Goal: Task Accomplishment & Management: Manage account settings

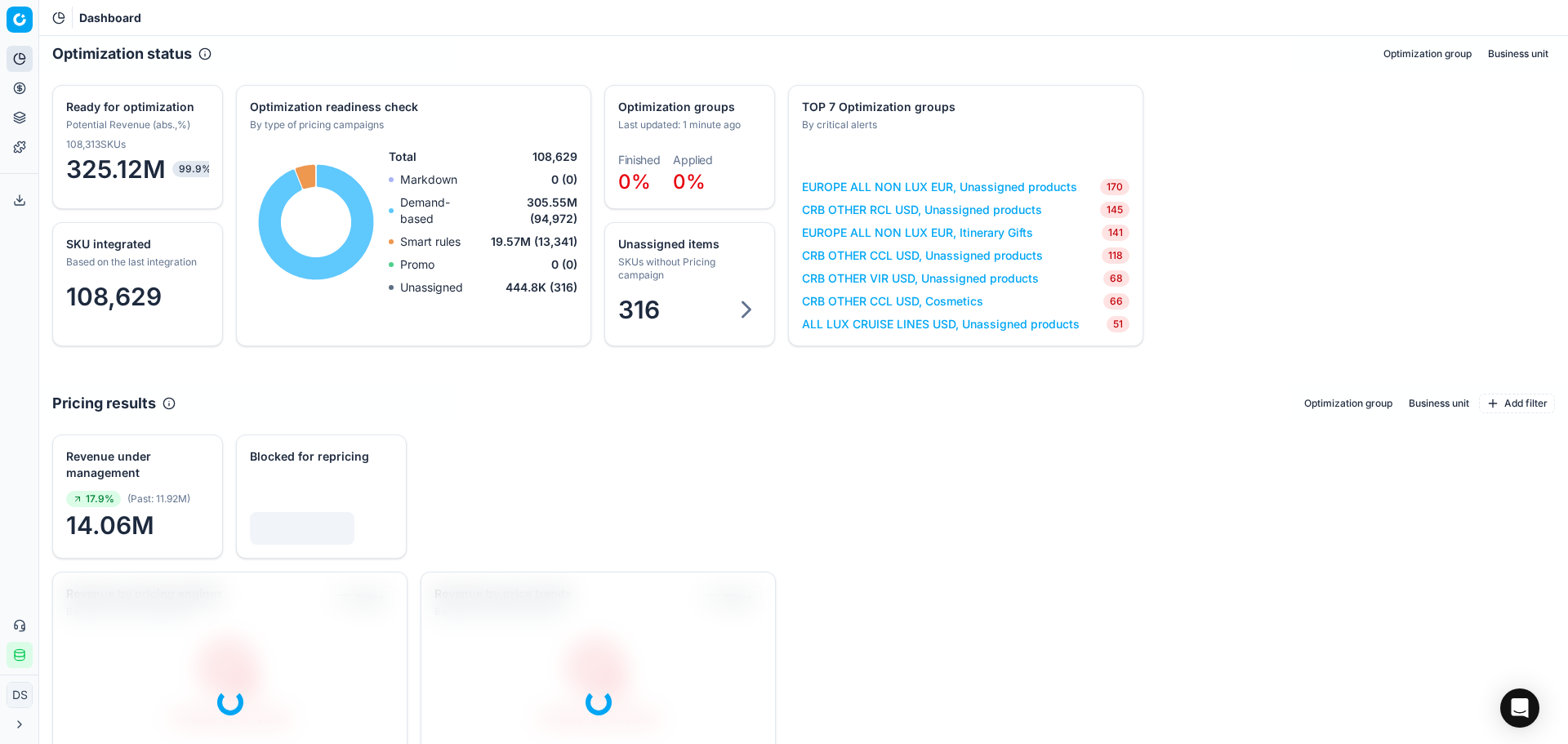
click at [24, 94] on icon at bounding box center [19, 87] width 13 height 13
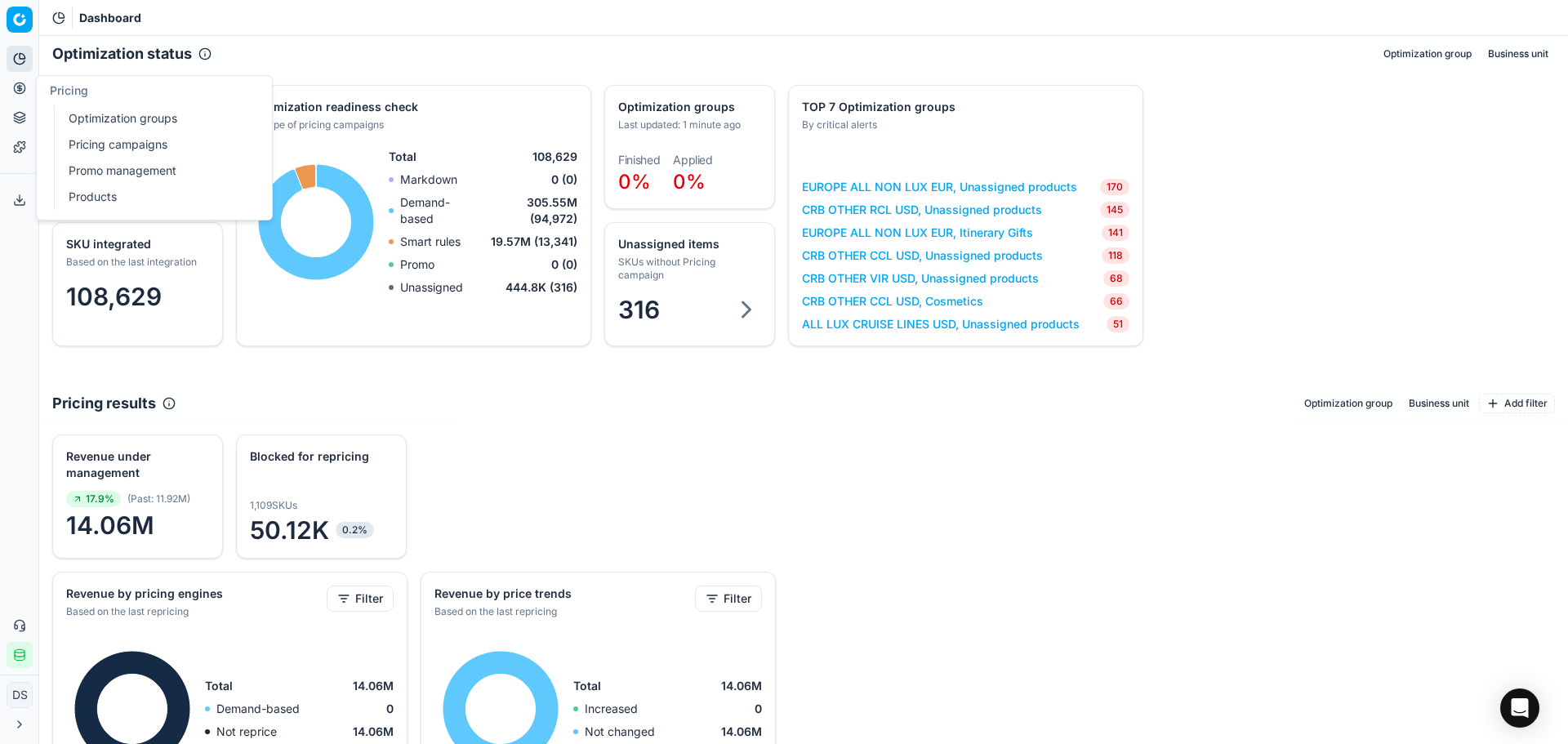
click at [72, 108] on link "Optimization groups" at bounding box center [157, 118] width 190 height 23
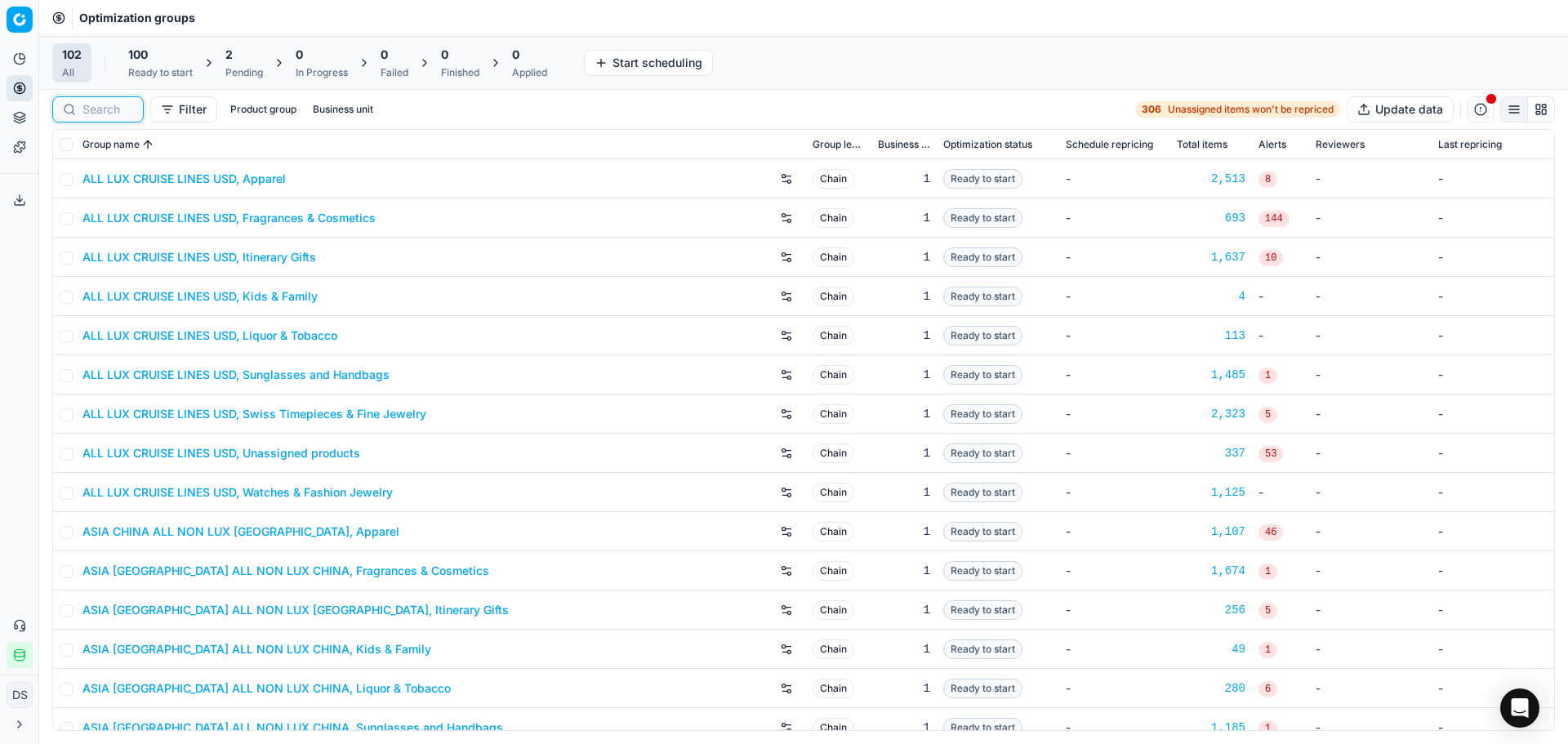
click at [117, 111] on input at bounding box center [107, 109] width 51 height 16
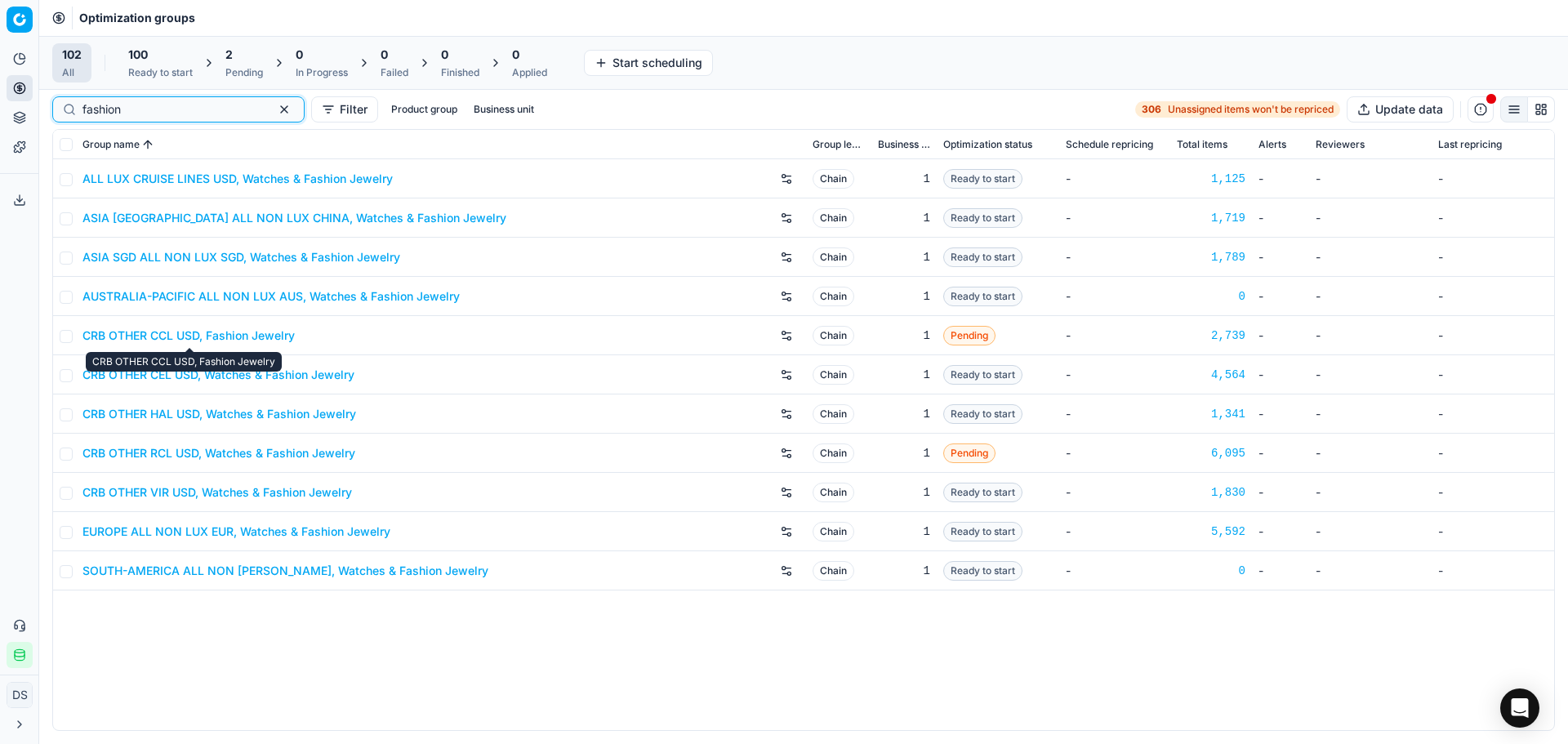
type input "fashion"
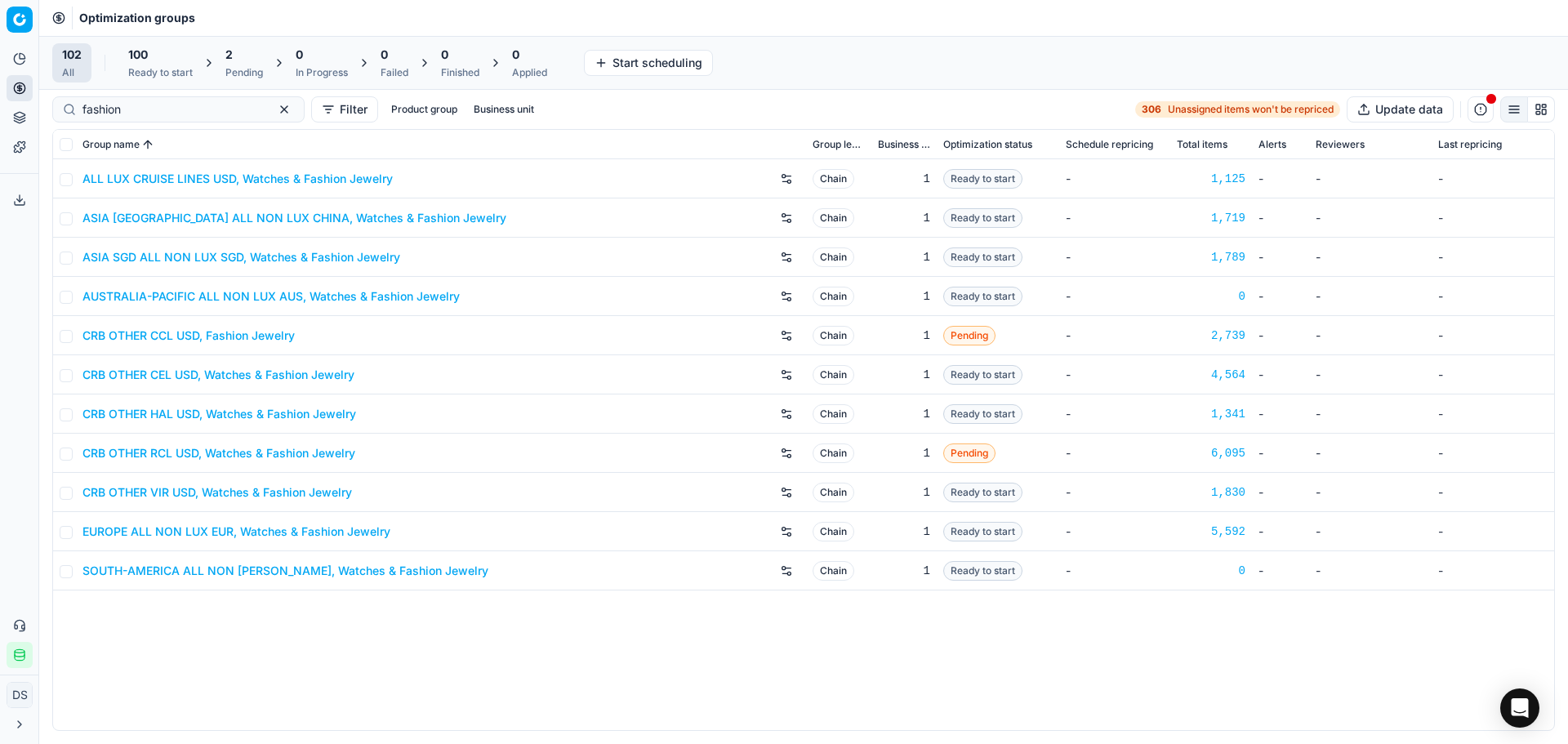
click at [243, 459] on link "CRB OTHER RCL USD, Watches & Fashion Jewelry" at bounding box center [219, 453] width 273 height 16
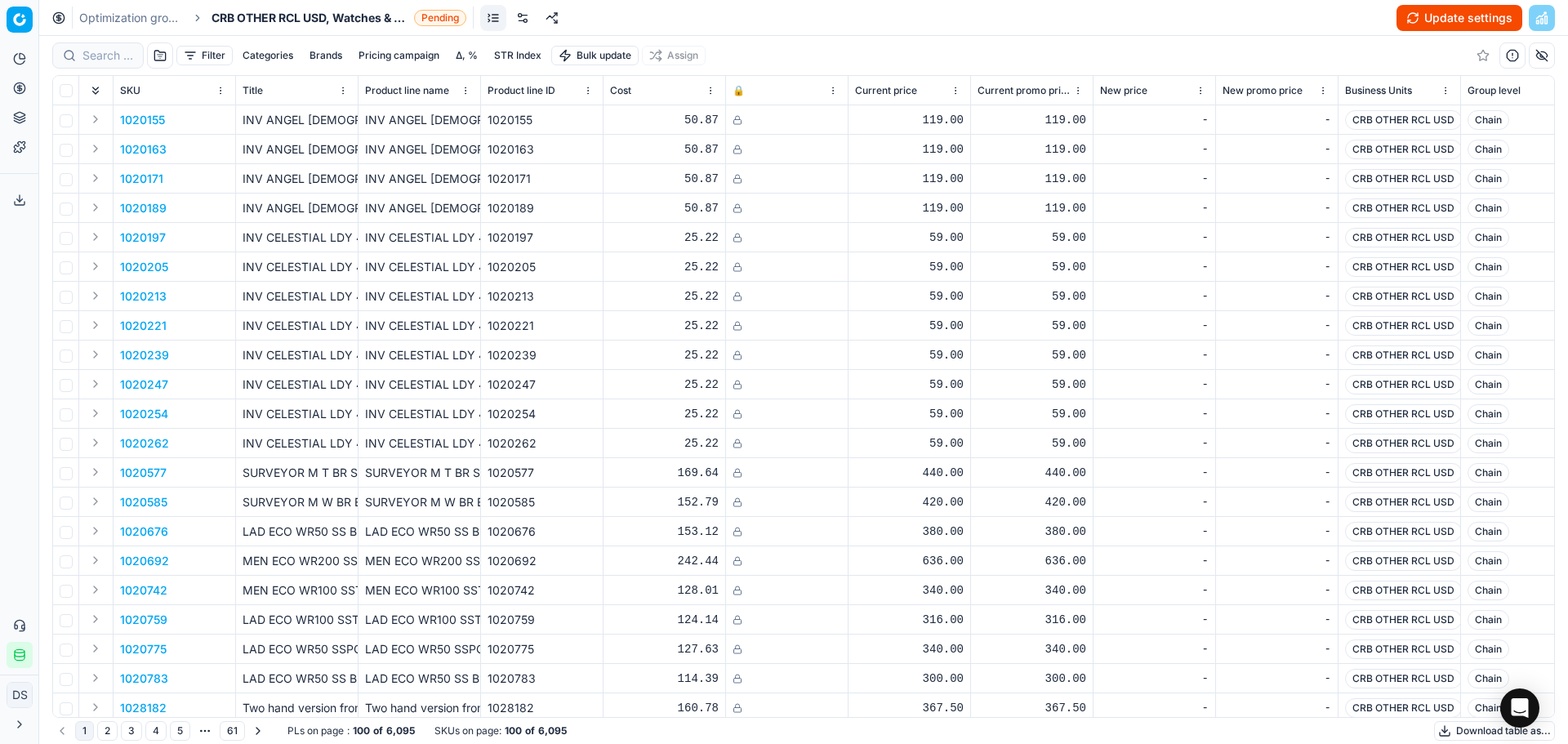
click at [527, 21] on link at bounding box center [523, 18] width 26 height 26
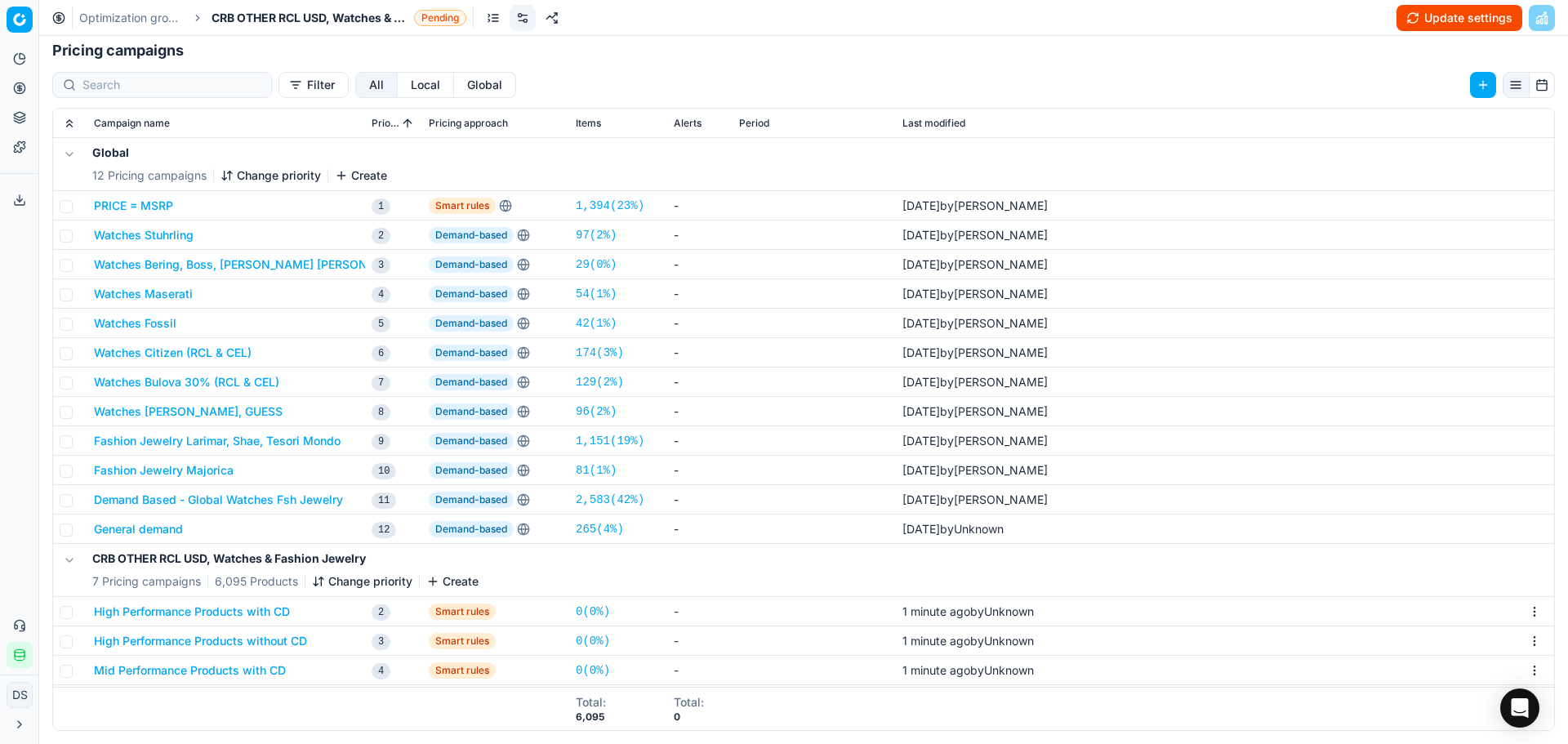
click at [127, 441] on button "Fashion Jewelry Larimar, Shae, Tesori Mondo" at bounding box center [218, 441] width 247 height 16
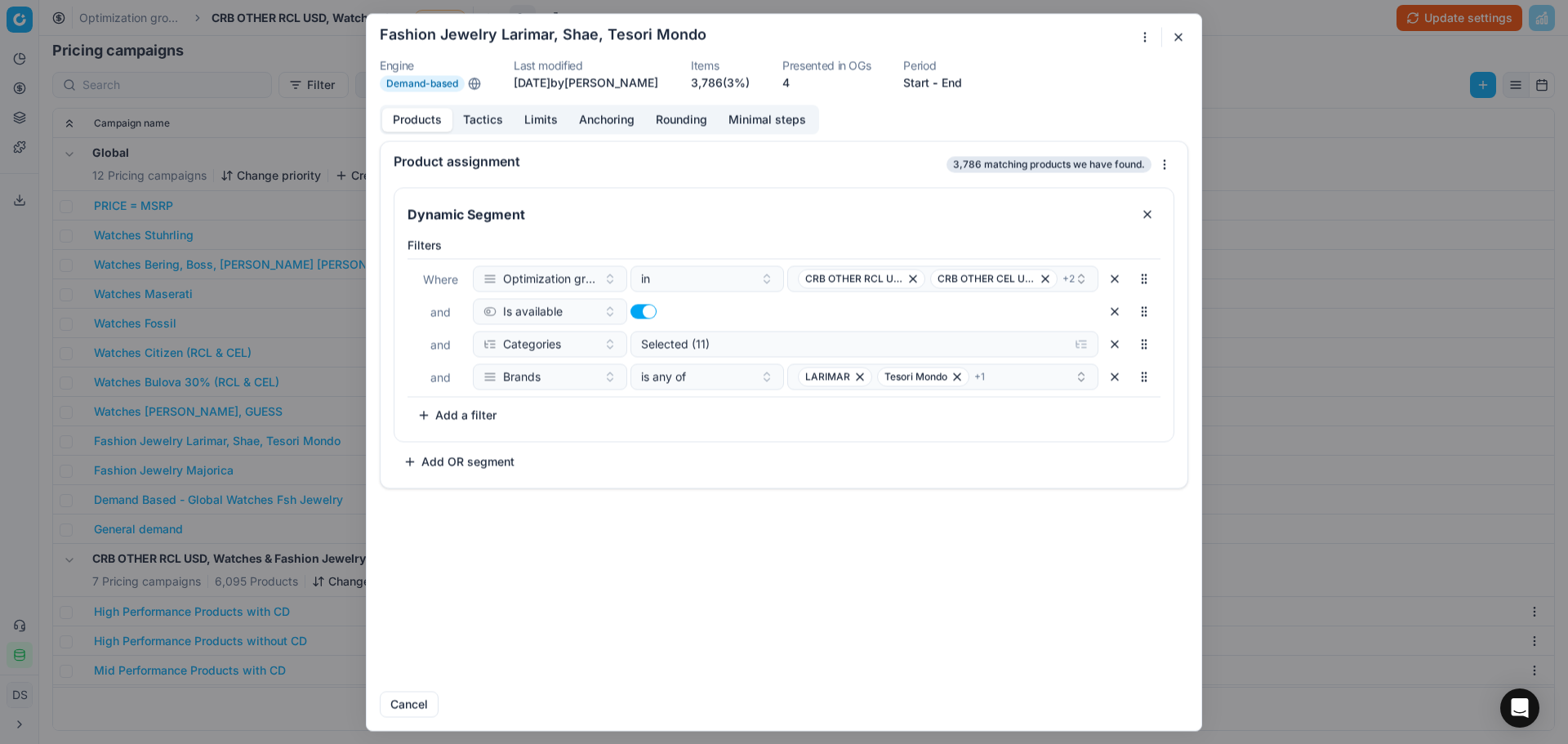
click at [477, 119] on button "Tactics" at bounding box center [483, 120] width 61 height 24
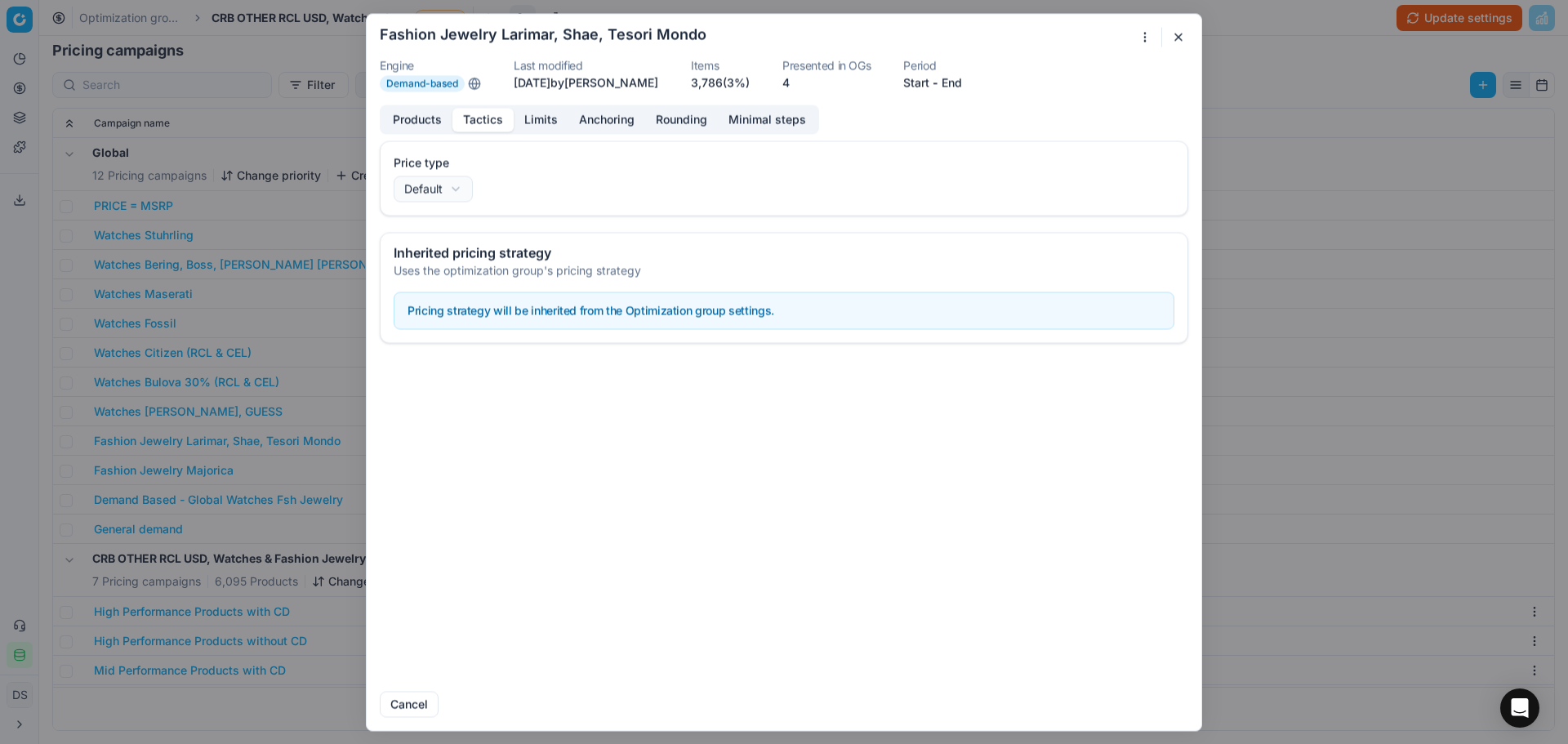
click at [547, 125] on button "Limits" at bounding box center [541, 120] width 55 height 24
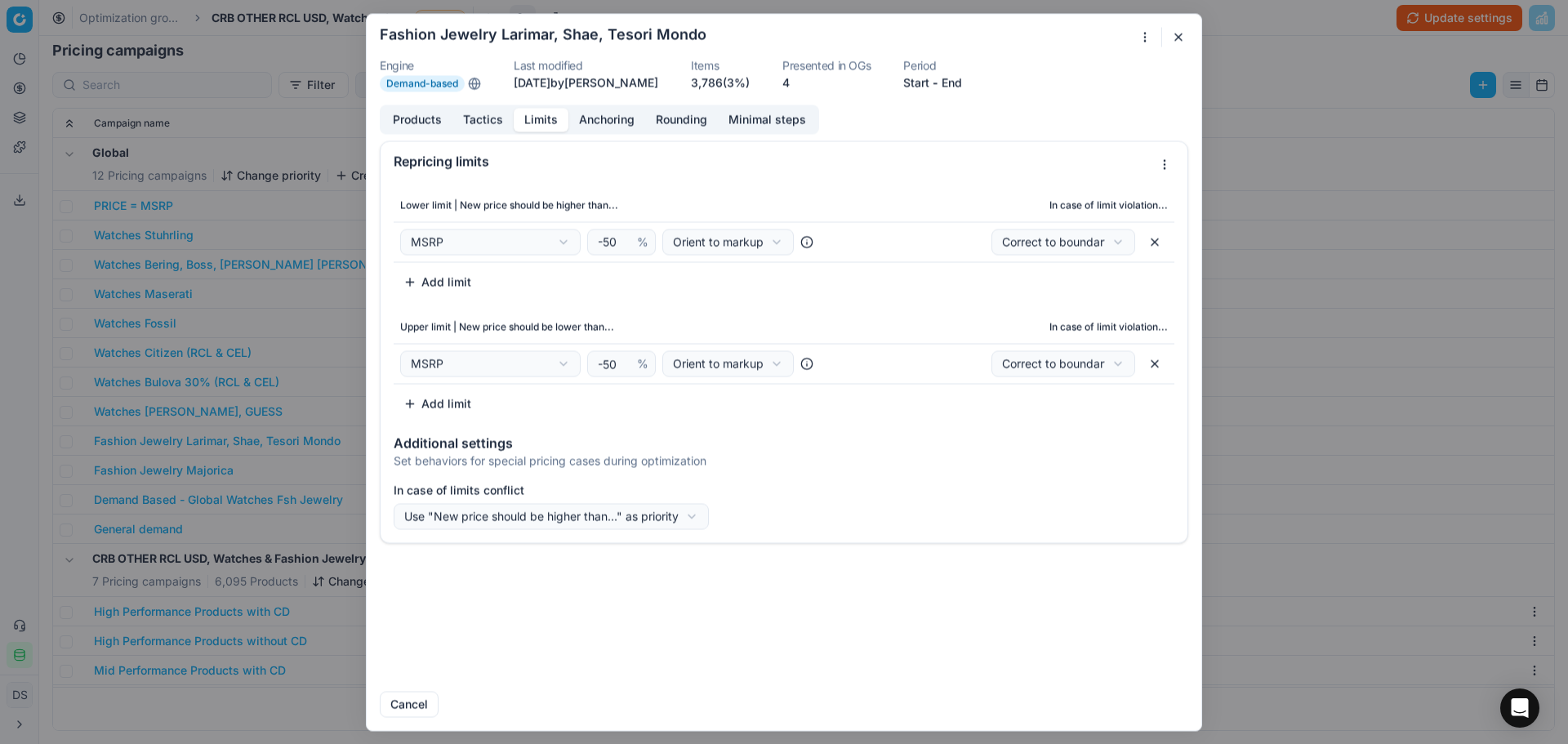
click at [1181, 40] on button "button" at bounding box center [1179, 36] width 20 height 20
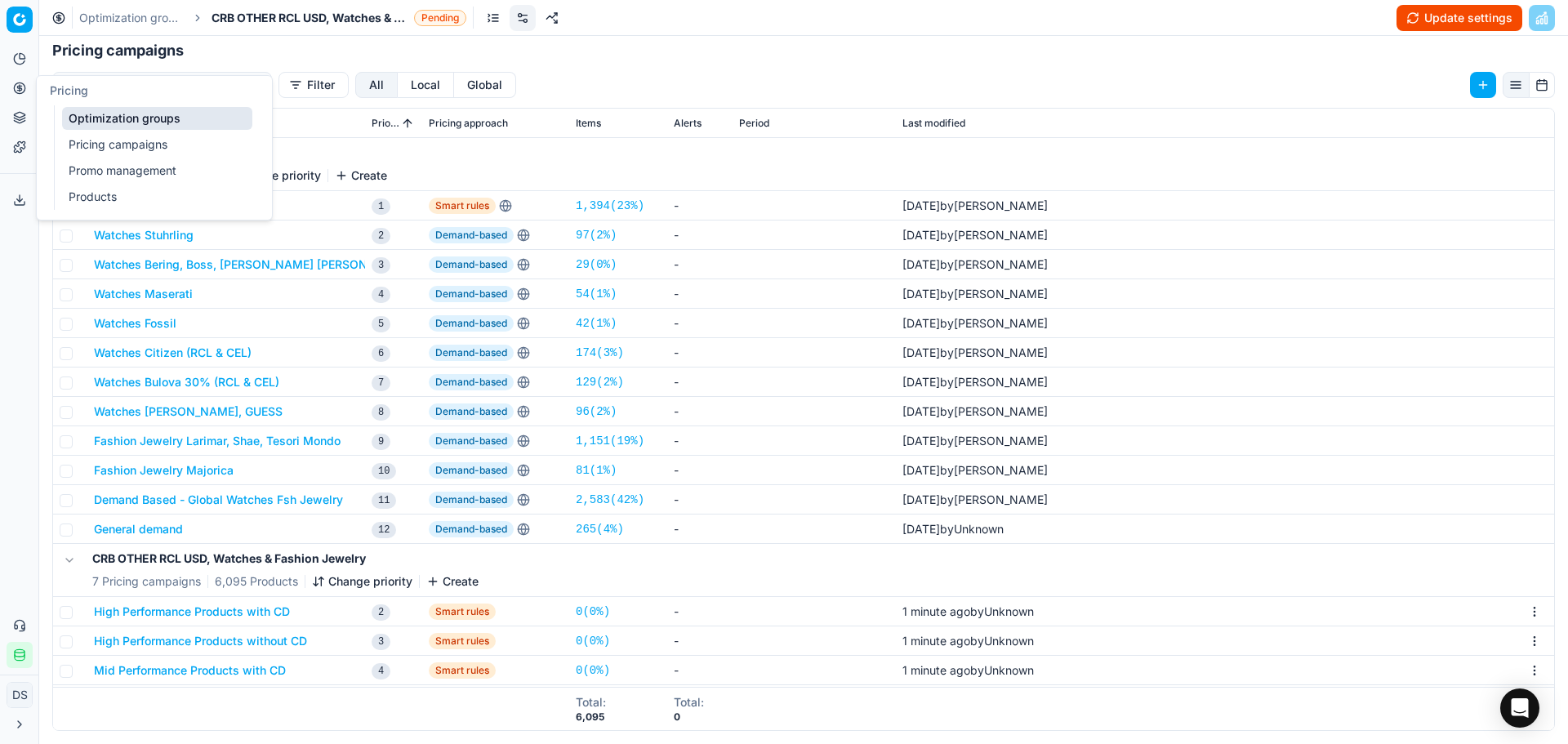
click at [128, 139] on link "Pricing campaigns" at bounding box center [157, 144] width 190 height 23
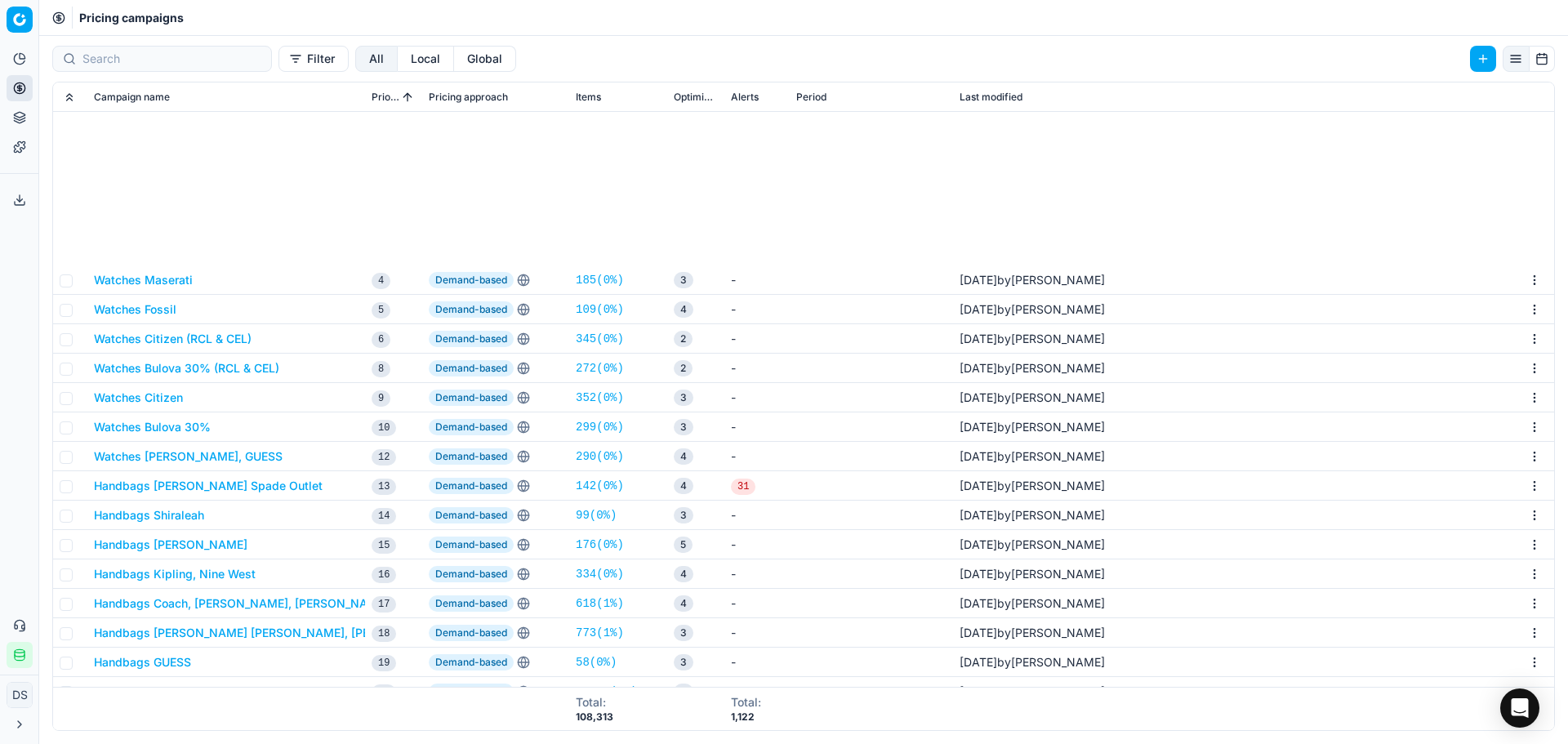
scroll to position [245, 0]
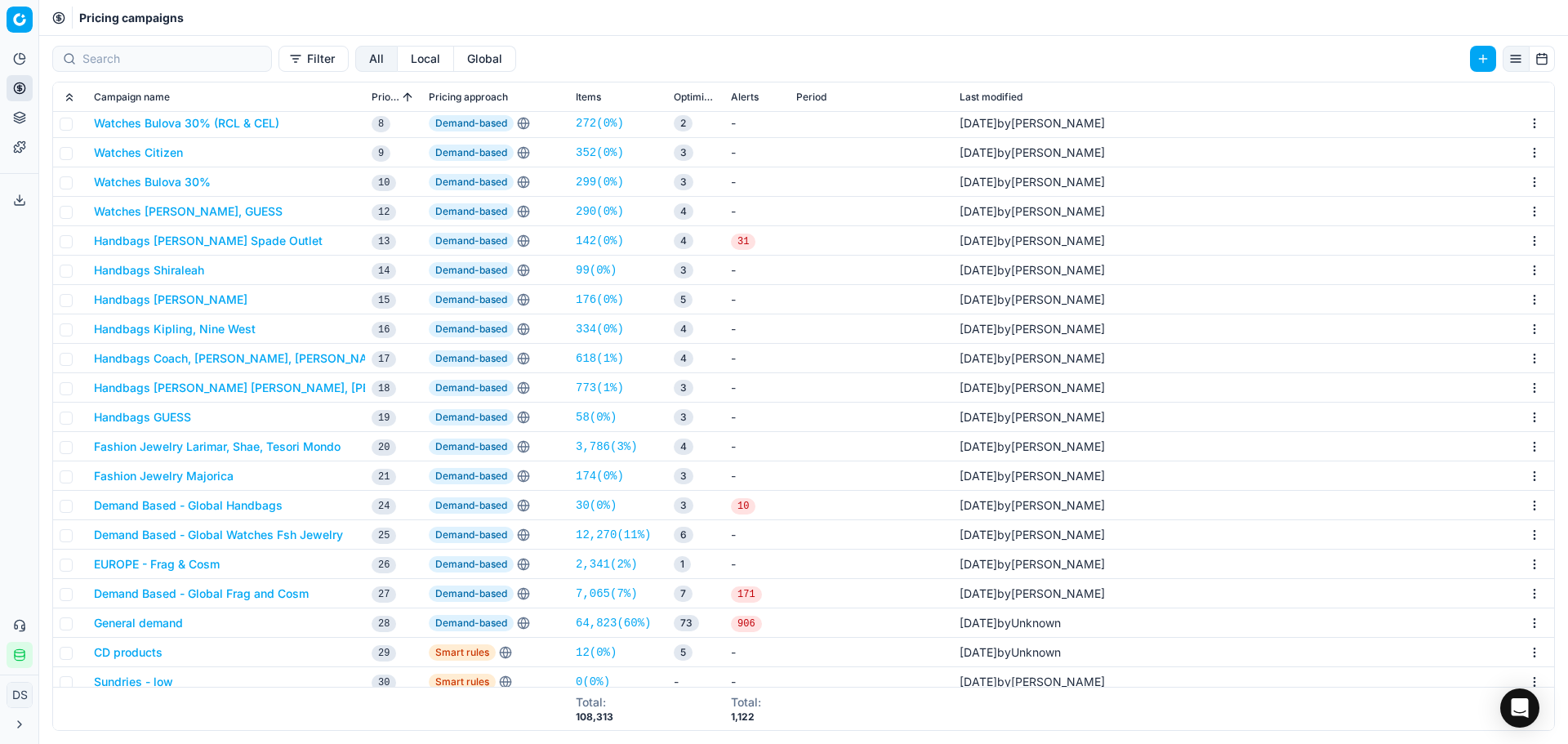
click at [257, 443] on button "Fashion Jewelry Larimar, Shae, Tesori Mondo" at bounding box center [218, 447] width 247 height 16
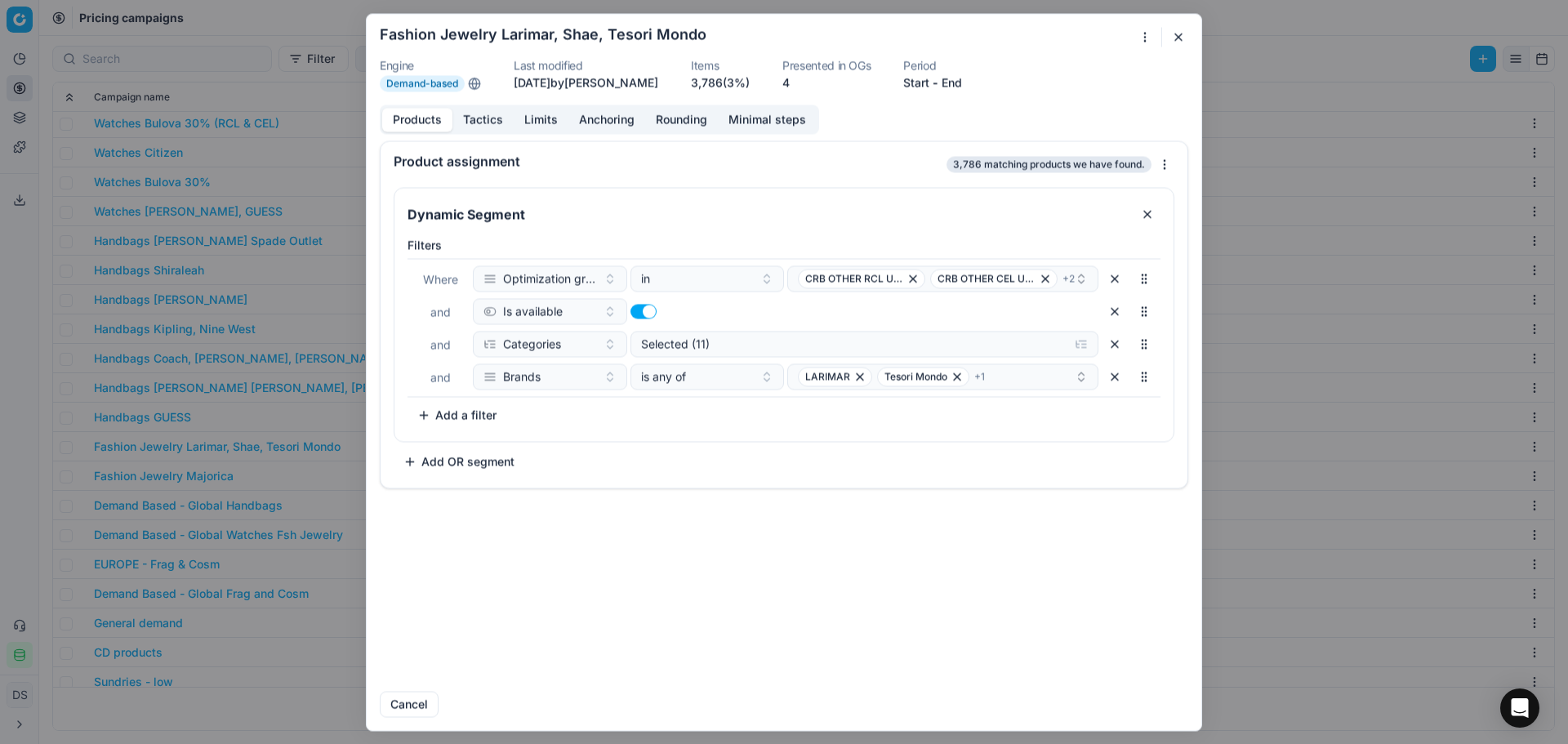
click at [487, 124] on button "Tactics" at bounding box center [483, 120] width 61 height 24
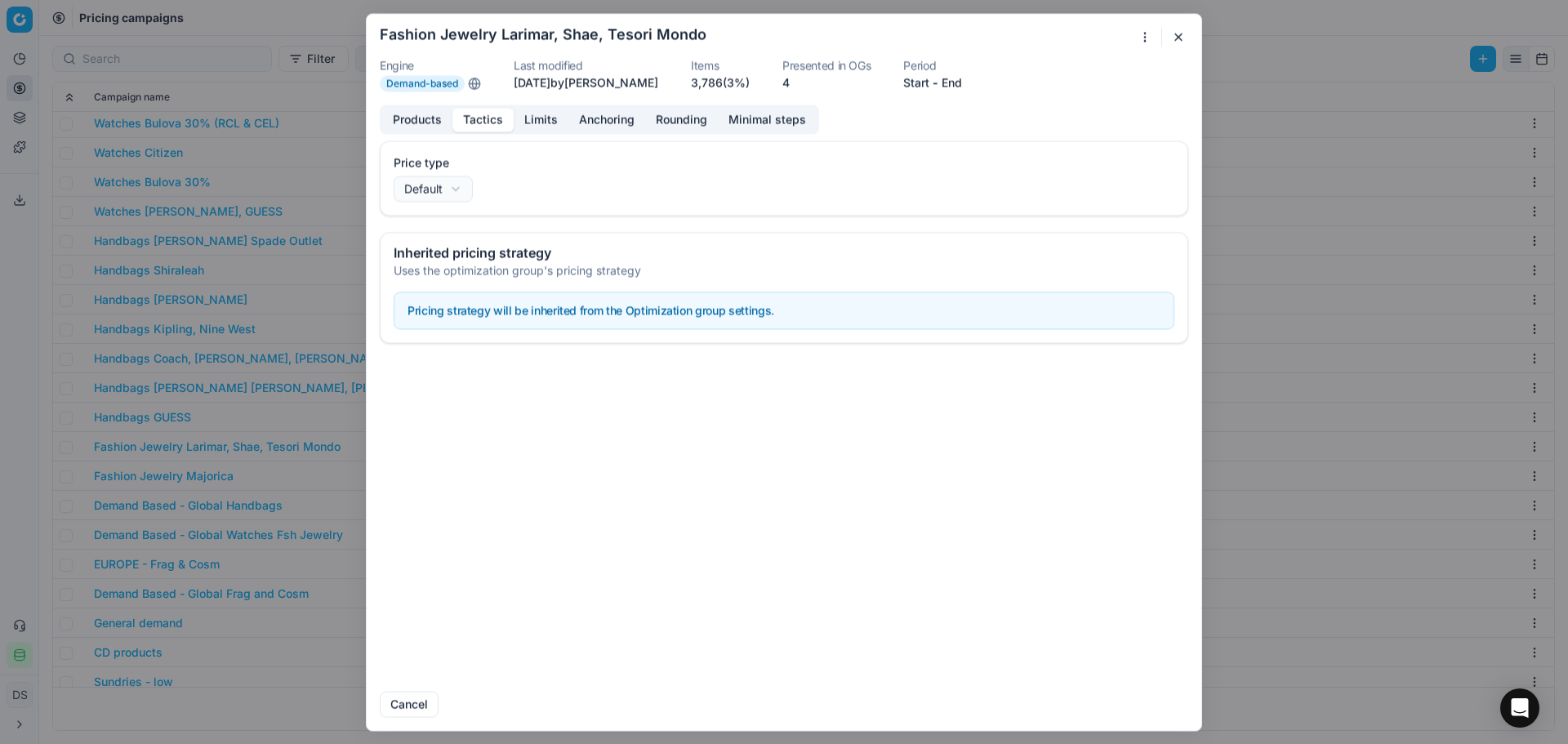
click at [534, 128] on button "Limits" at bounding box center [541, 120] width 55 height 24
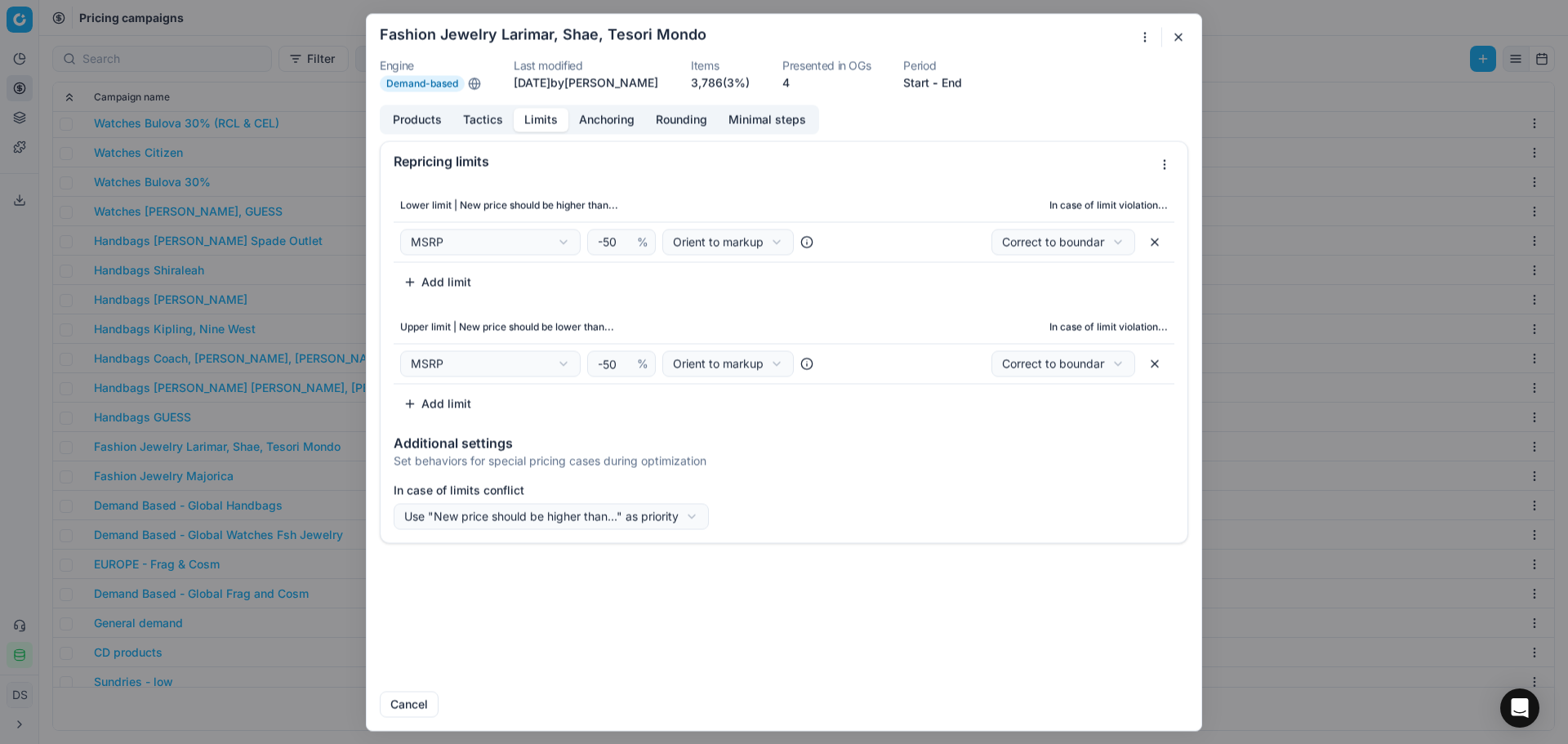
click at [1183, 34] on button "button" at bounding box center [1179, 36] width 20 height 20
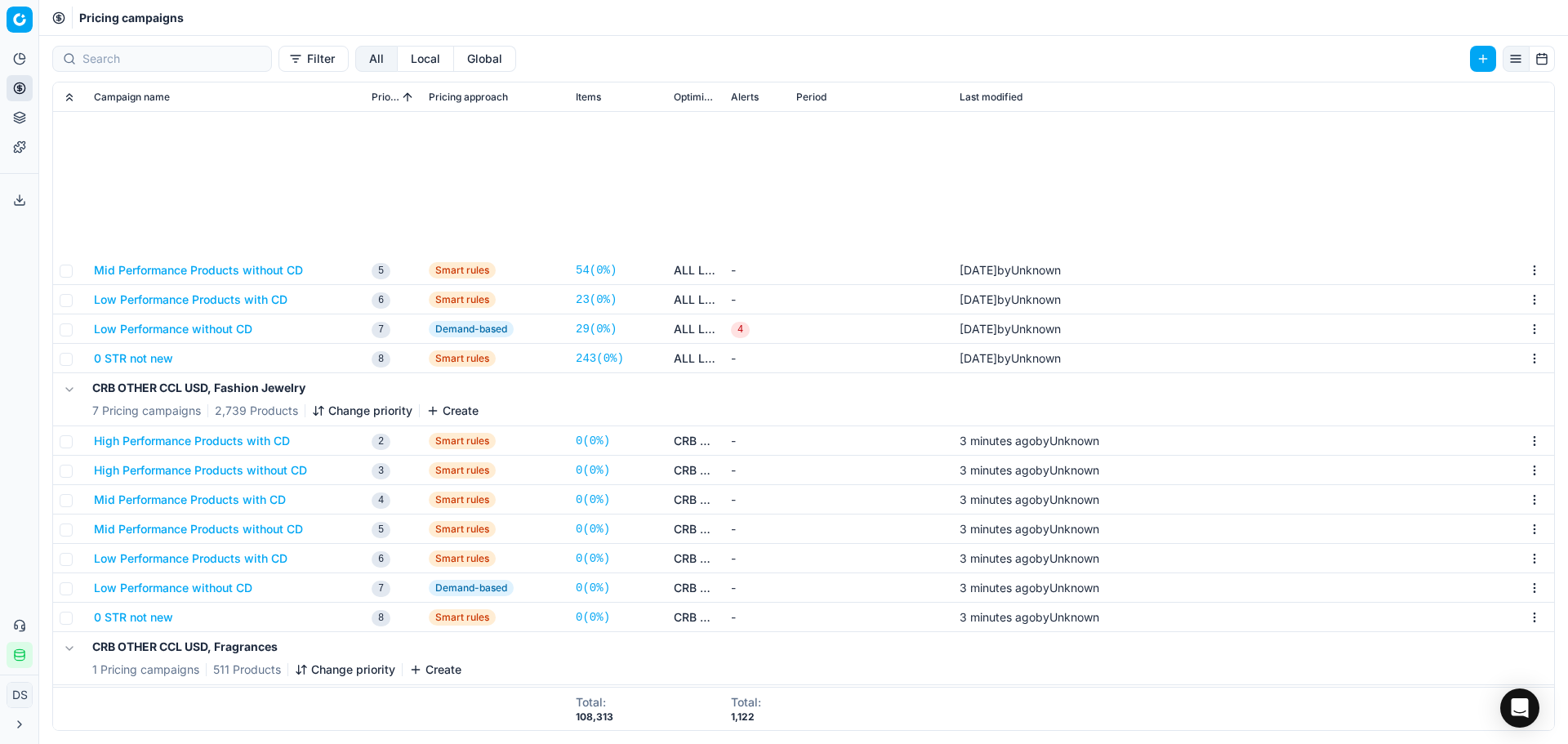
scroll to position [1879, 0]
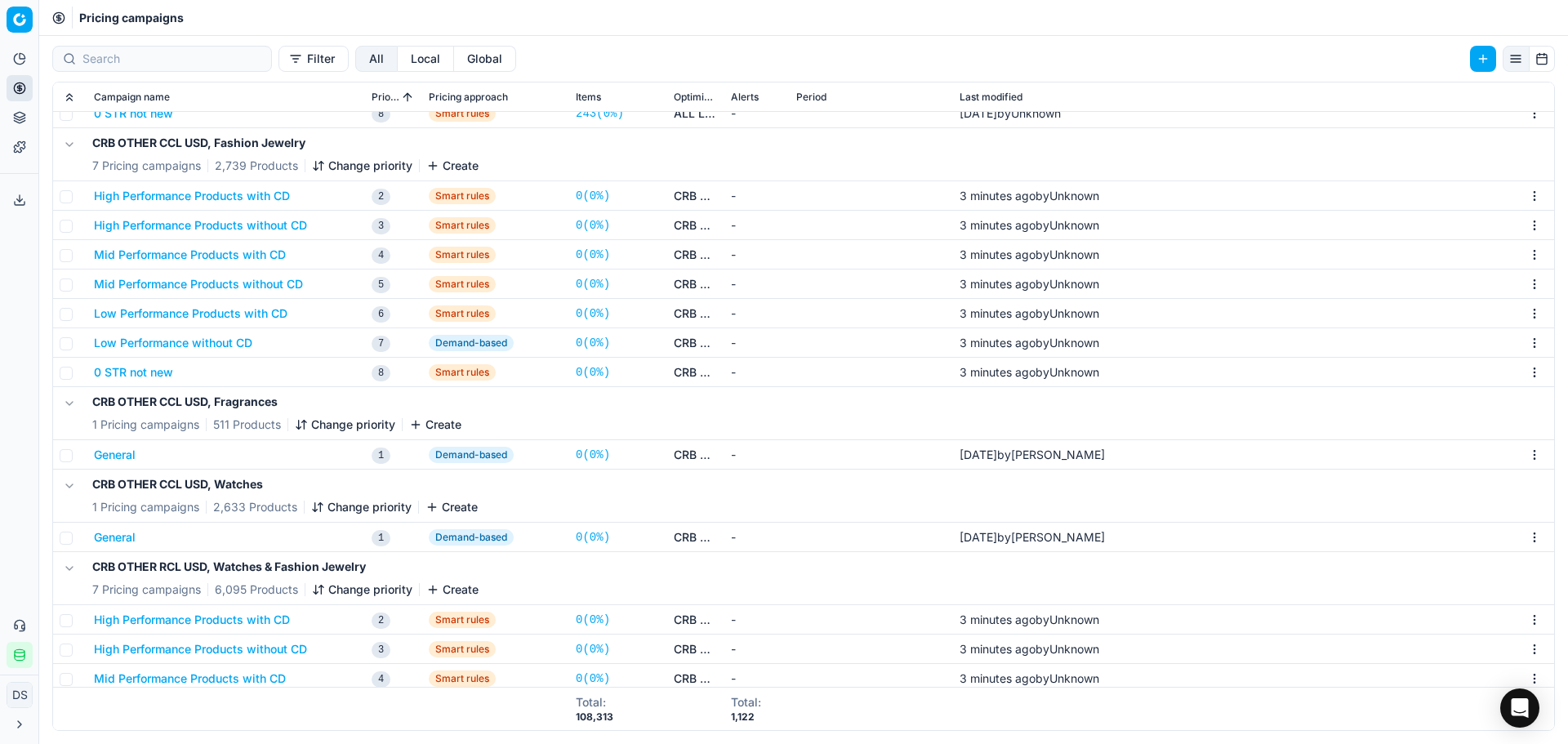
click at [184, 199] on button "High Performance Products with CD" at bounding box center [192, 195] width 196 height 16
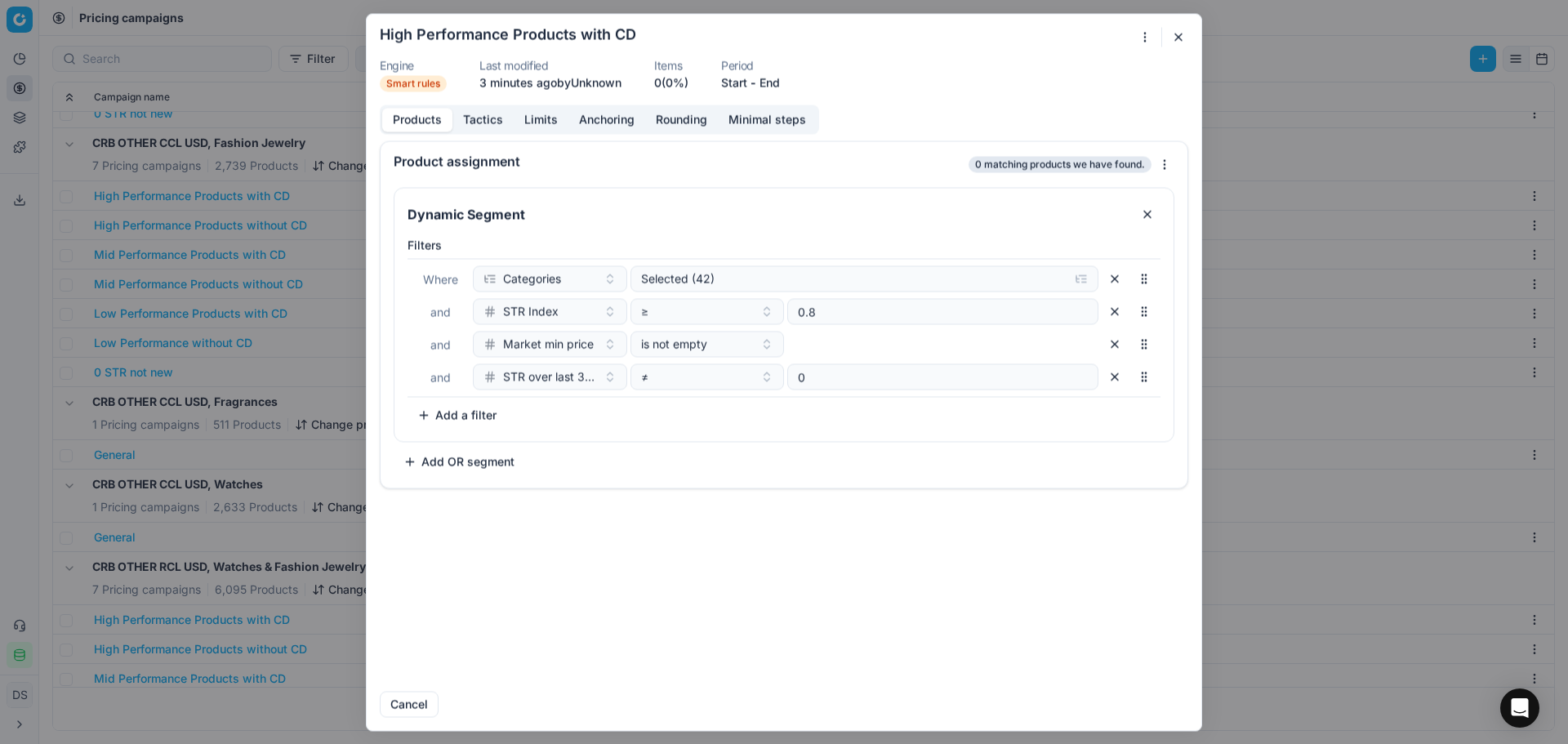
click at [482, 417] on button "Add a filter" at bounding box center [456, 415] width 99 height 26
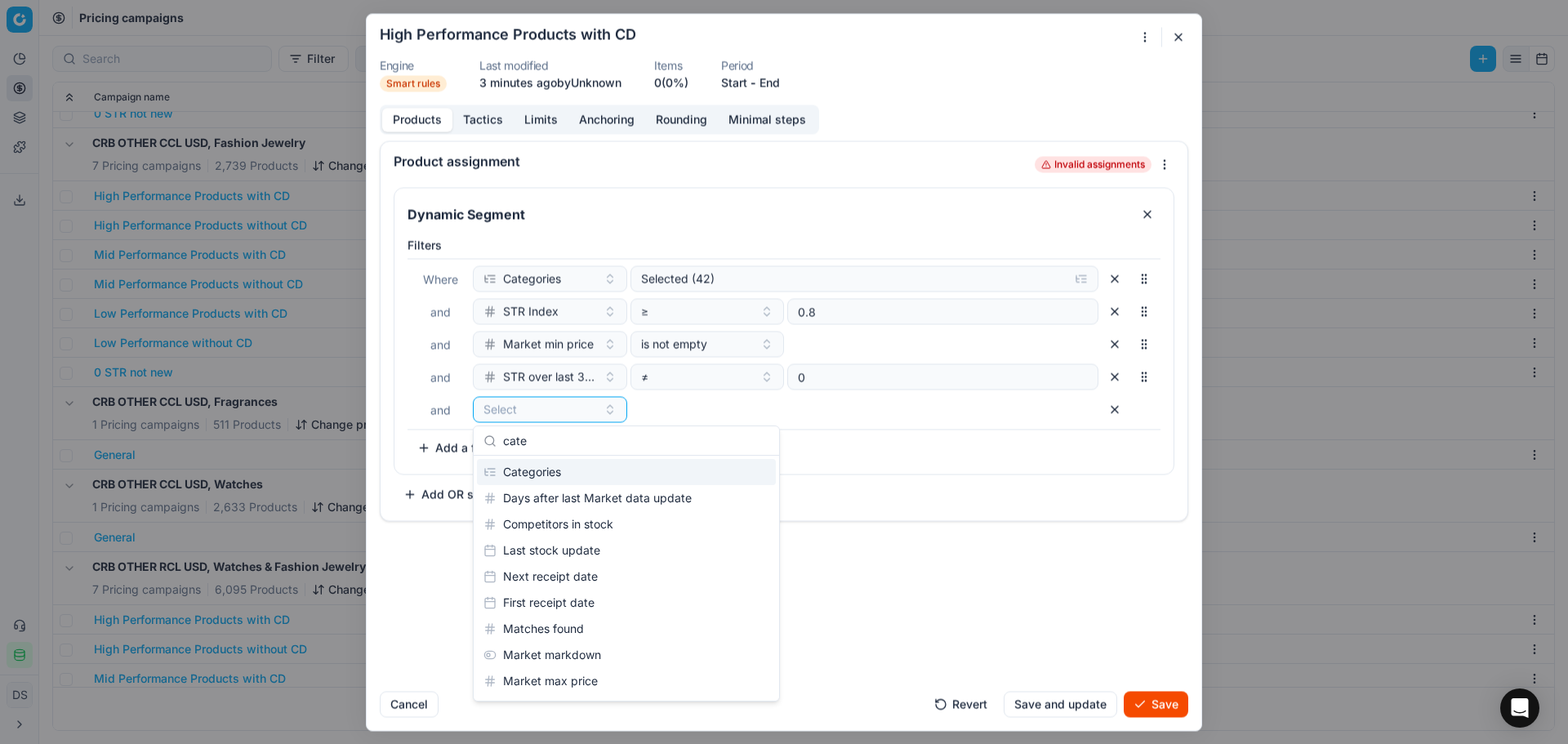
type input "cate"
click at [787, 410] on div "Select" at bounding box center [786, 409] width 626 height 26
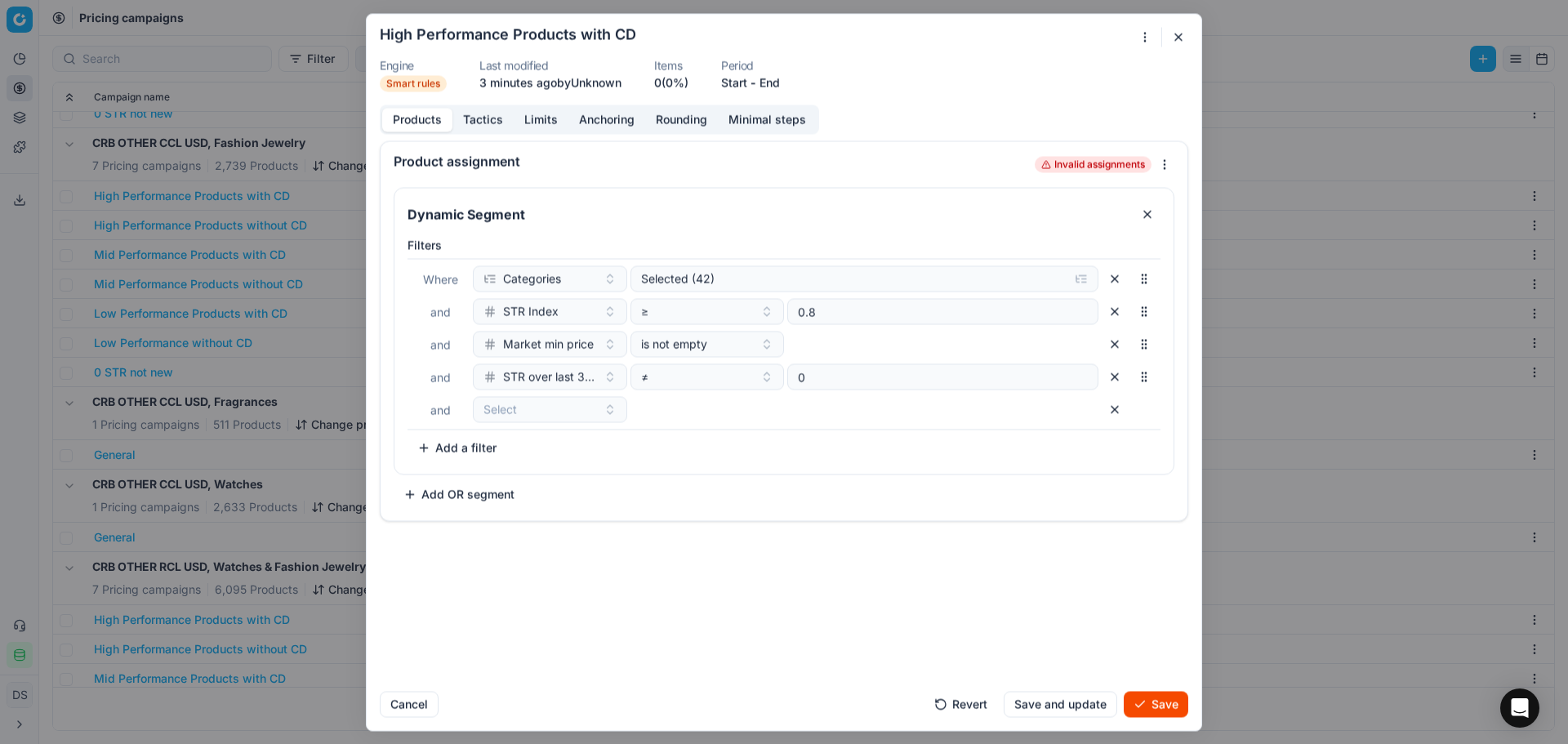
click at [1108, 407] on button "button" at bounding box center [1114, 409] width 26 height 26
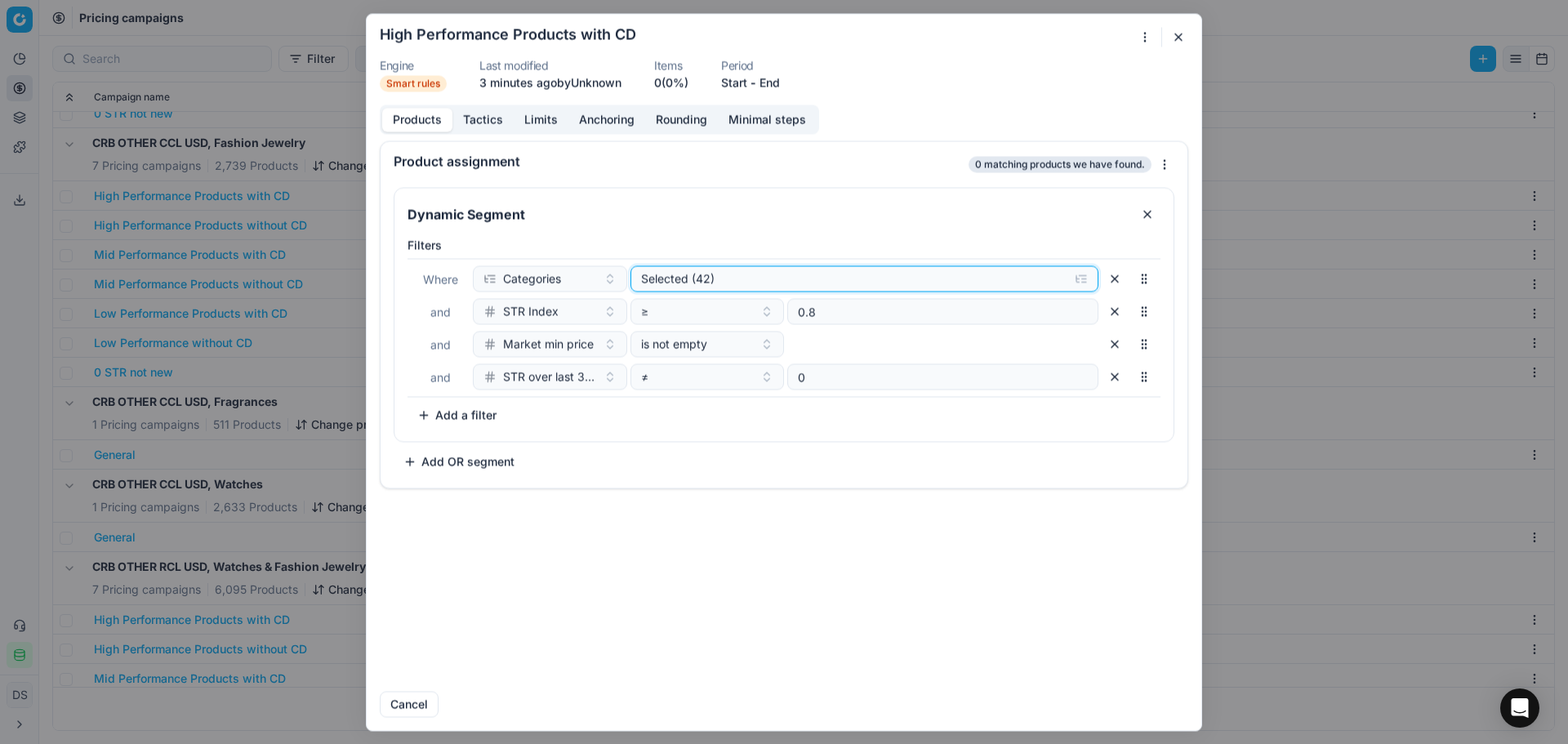
click at [694, 279] on div "Selected (42)" at bounding box center [852, 278] width 422 height 16
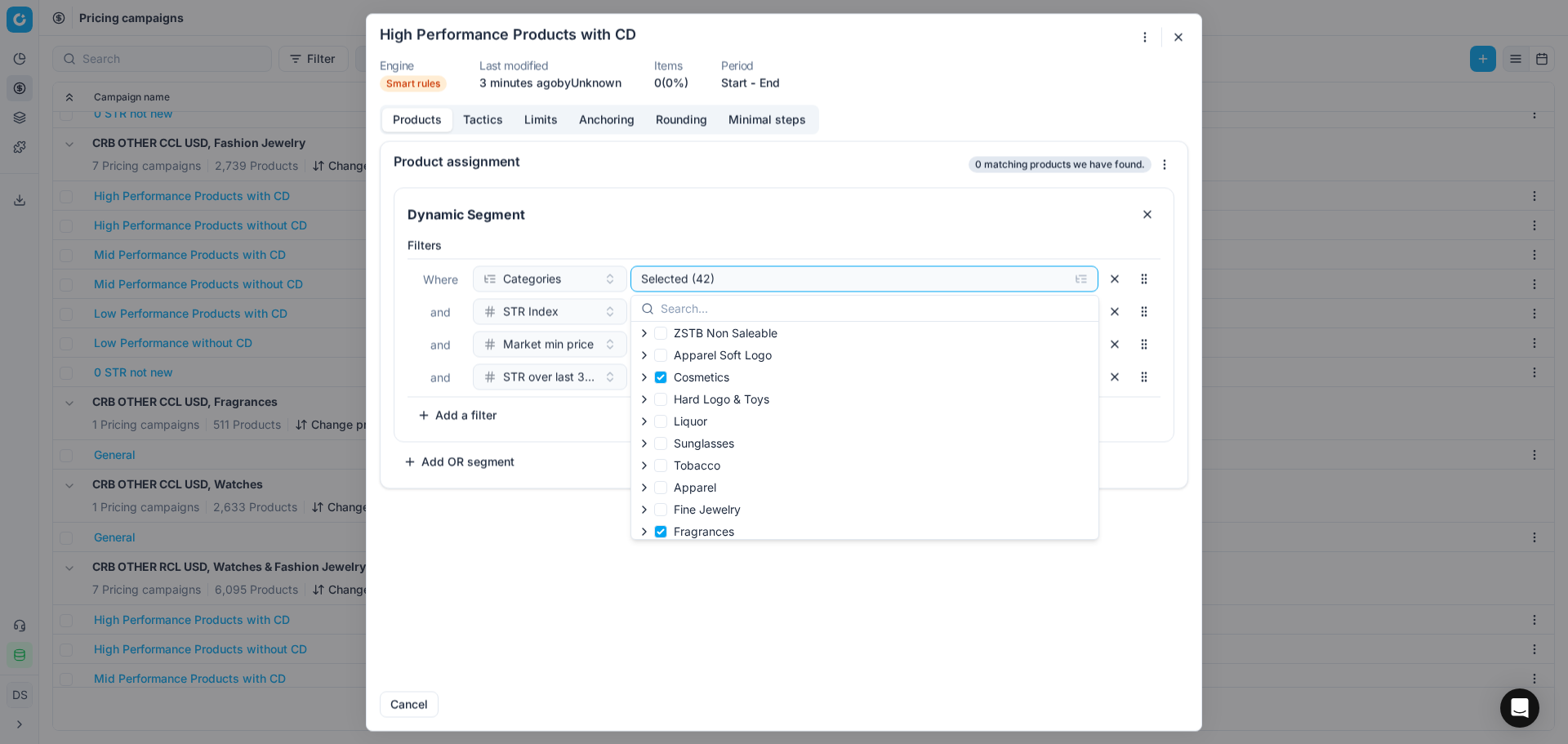
scroll to position [164, 0]
click at [663, 355] on input "Cosmetics" at bounding box center [660, 351] width 13 height 13
checkbox input "false"
click at [660, 369] on ul "Inch of Gold Jewelry & Watch Luxury Brands Kids & Family Promo Fashion Accessor…" at bounding box center [741, 267] width 207 height 204
click at [660, 508] on input "Fragrances" at bounding box center [660, 505] width 13 height 13
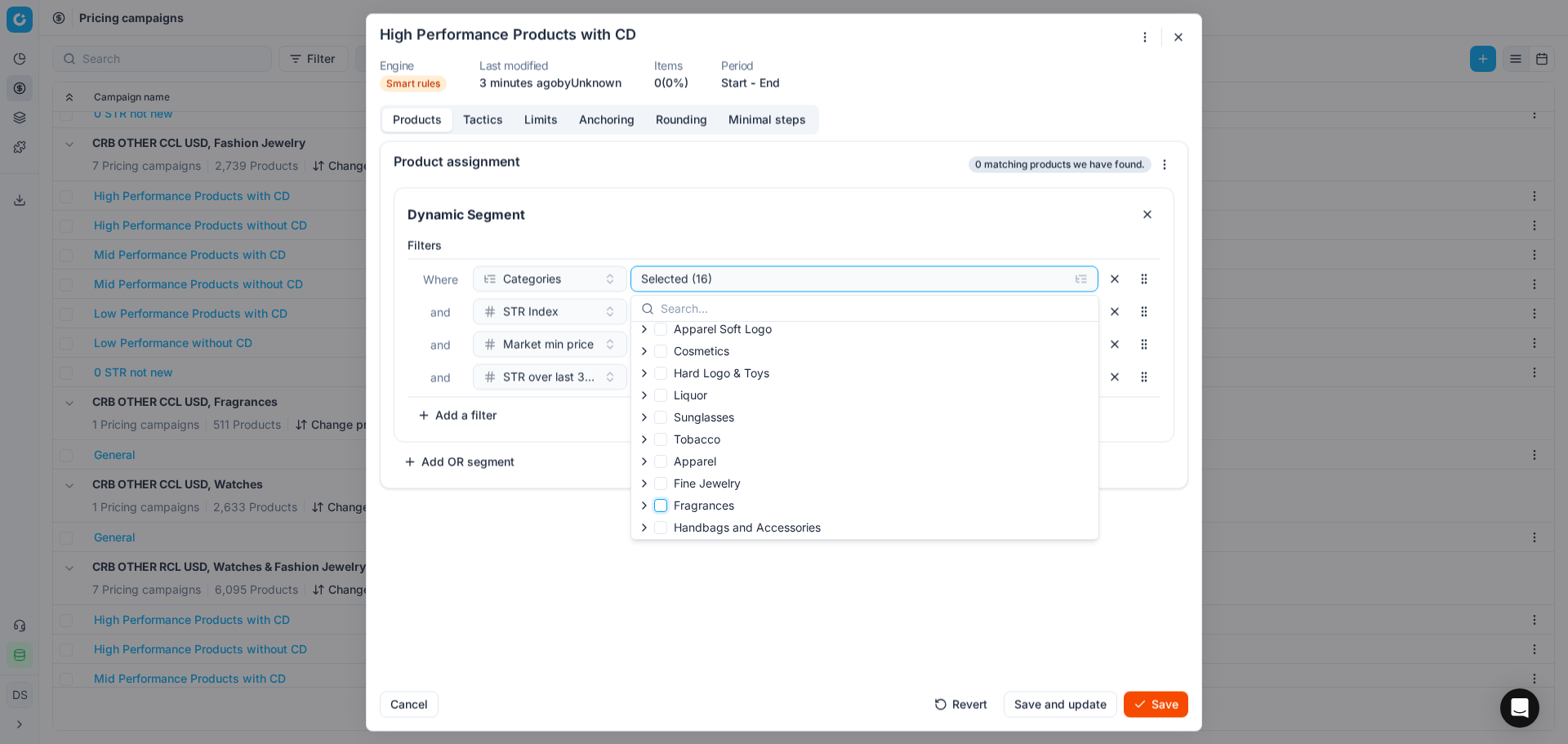
checkbox input "false"
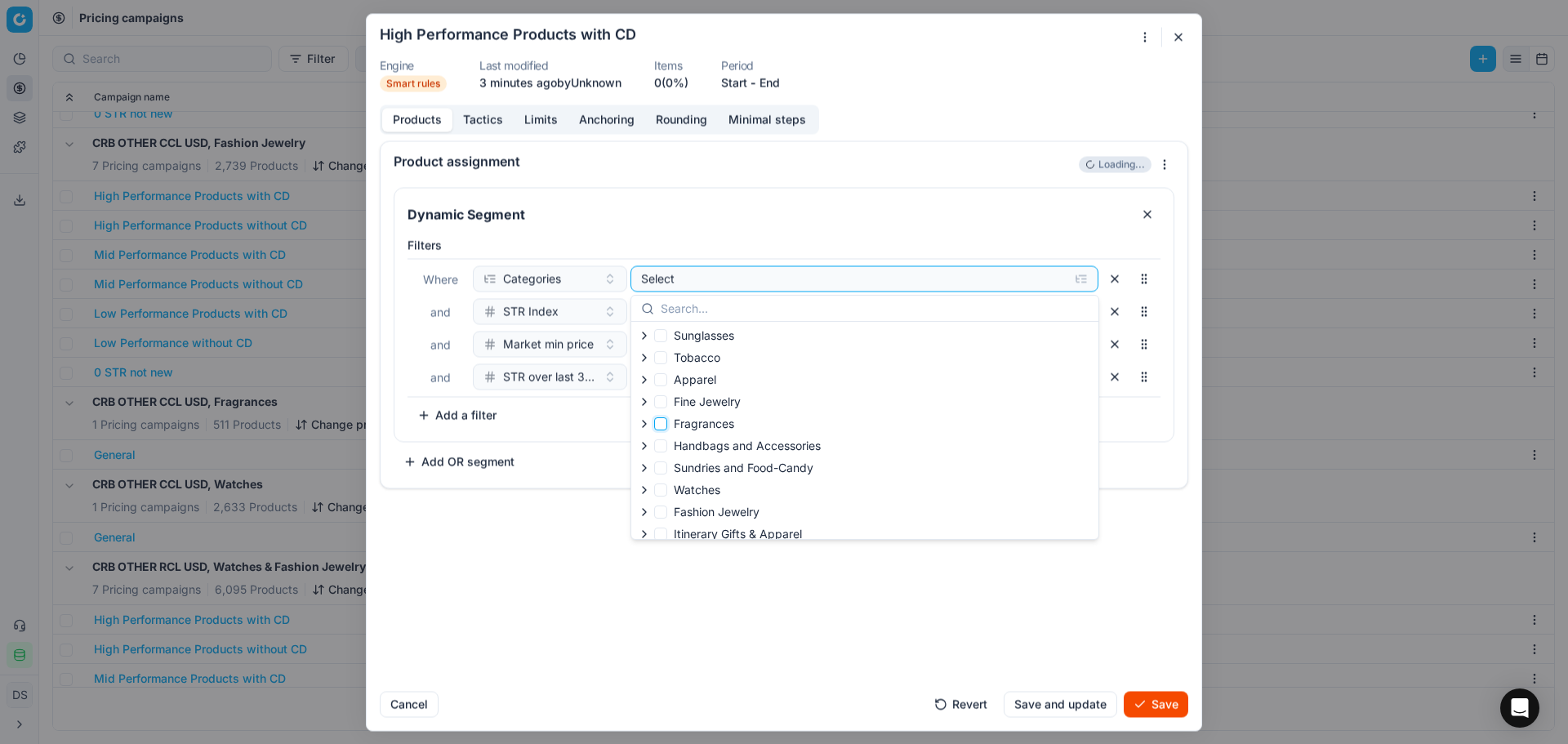
scroll to position [252, 0]
click at [664, 507] on input "Fashion Jewelry" at bounding box center [660, 504] width 13 height 13
checkbox input "true"
click at [1031, 613] on div "Product assignment 0 matching products we have found. Dynamic Segment Filters W…" at bounding box center [784, 409] width 835 height 537
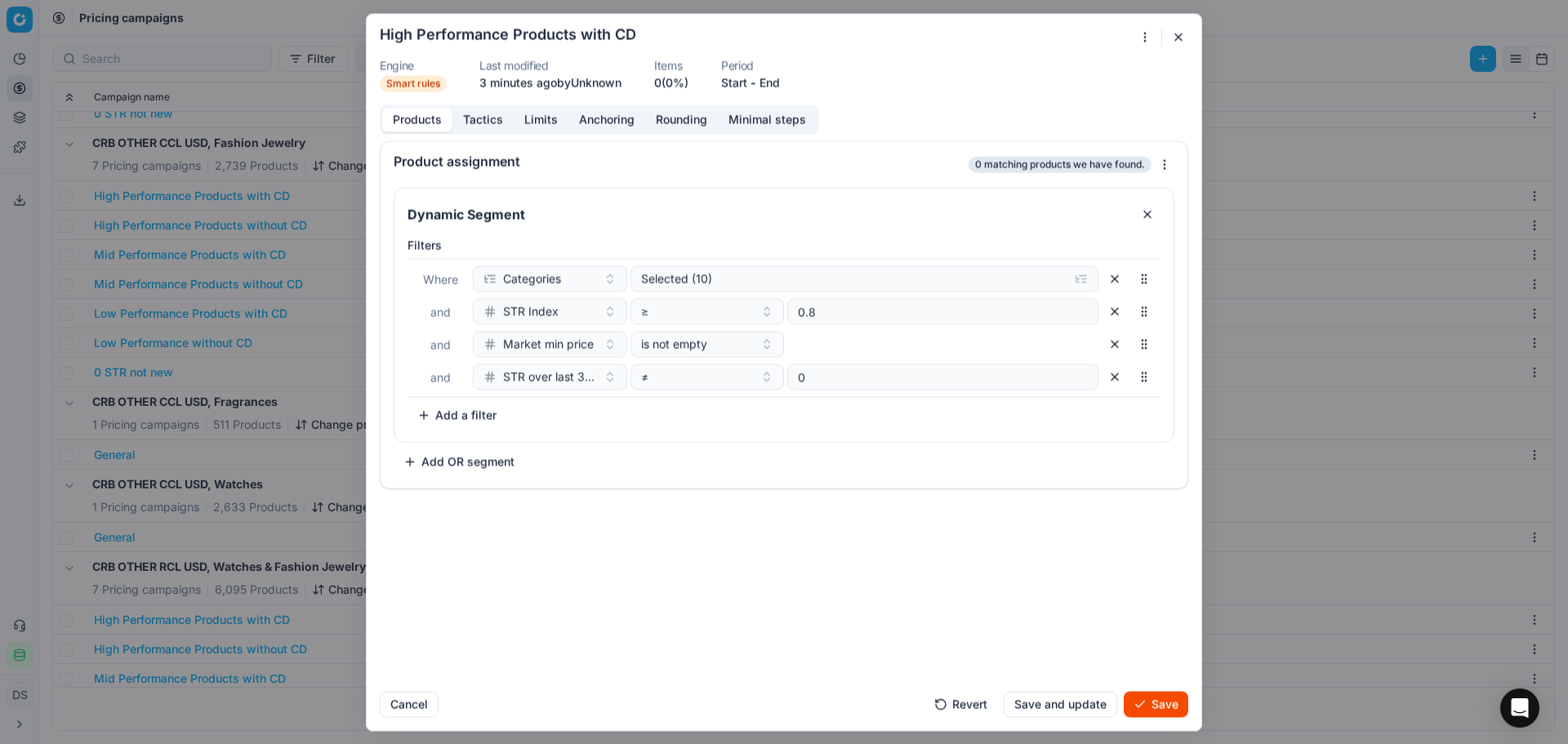
click at [510, 119] on button "Tactics" at bounding box center [483, 120] width 61 height 24
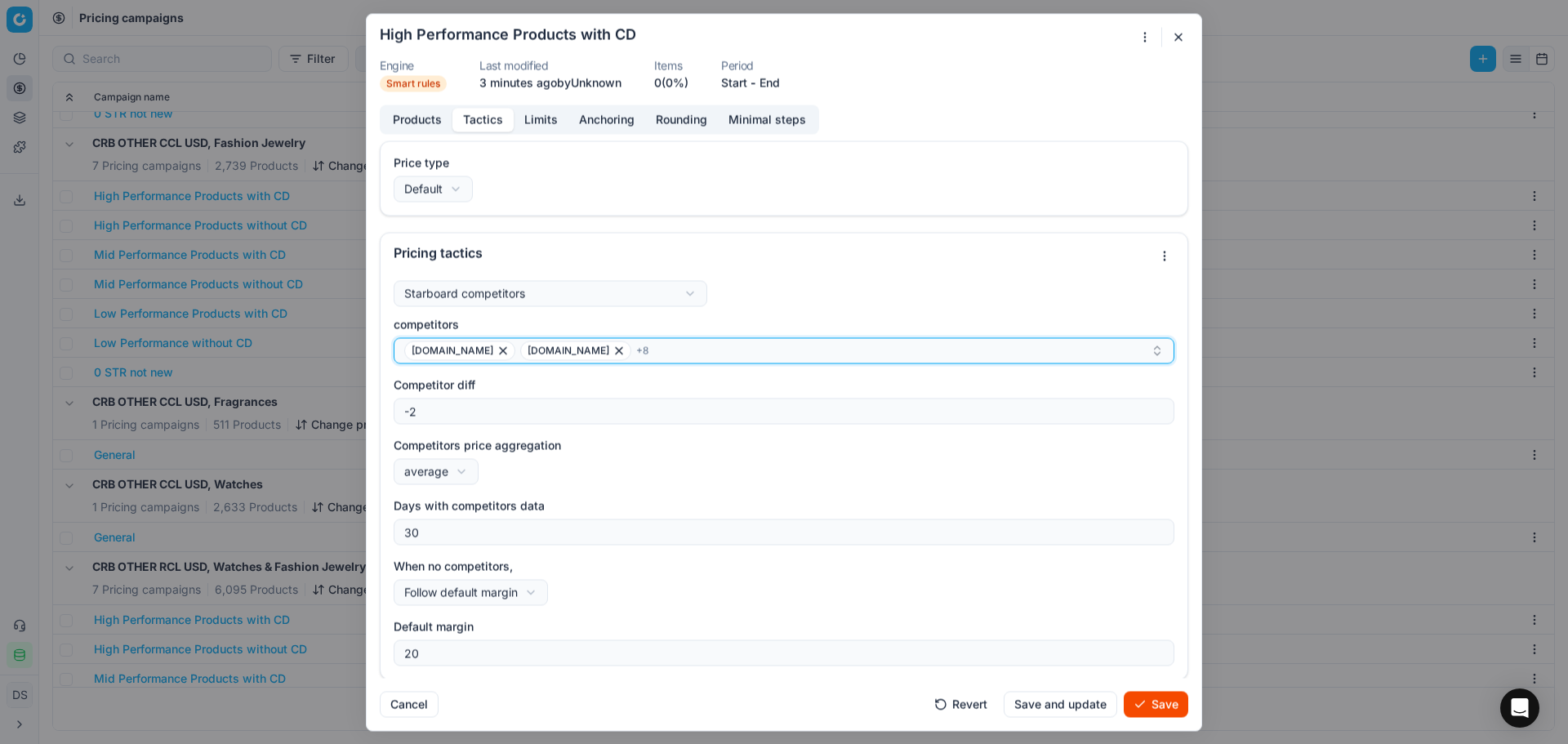
click at [734, 350] on div "[DOMAIN_NAME] [DOMAIN_NAME] + 8" at bounding box center [778, 350] width 747 height 20
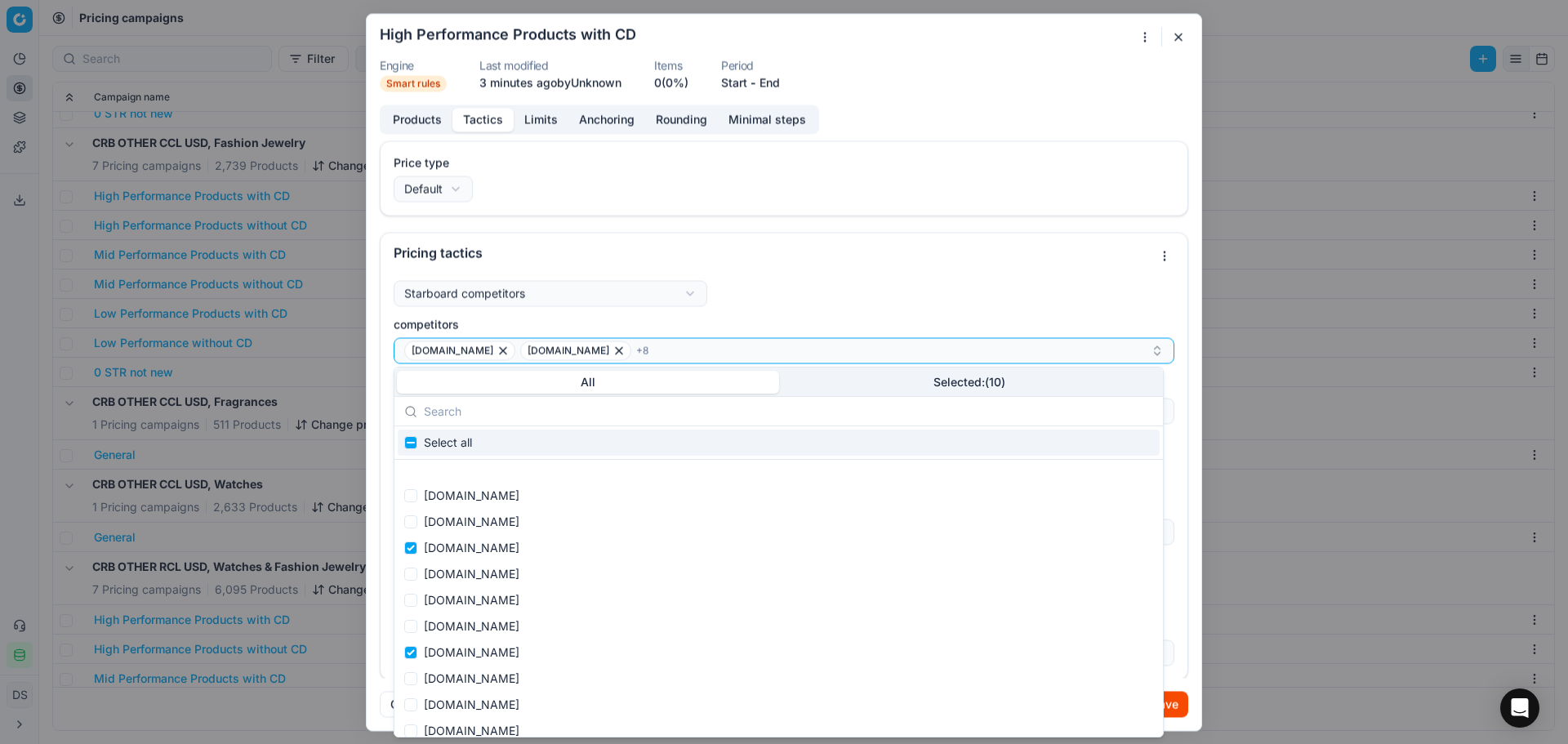
scroll to position [245, 0]
click at [982, 389] on button "Selected: ( 10 )" at bounding box center [970, 382] width 382 height 23
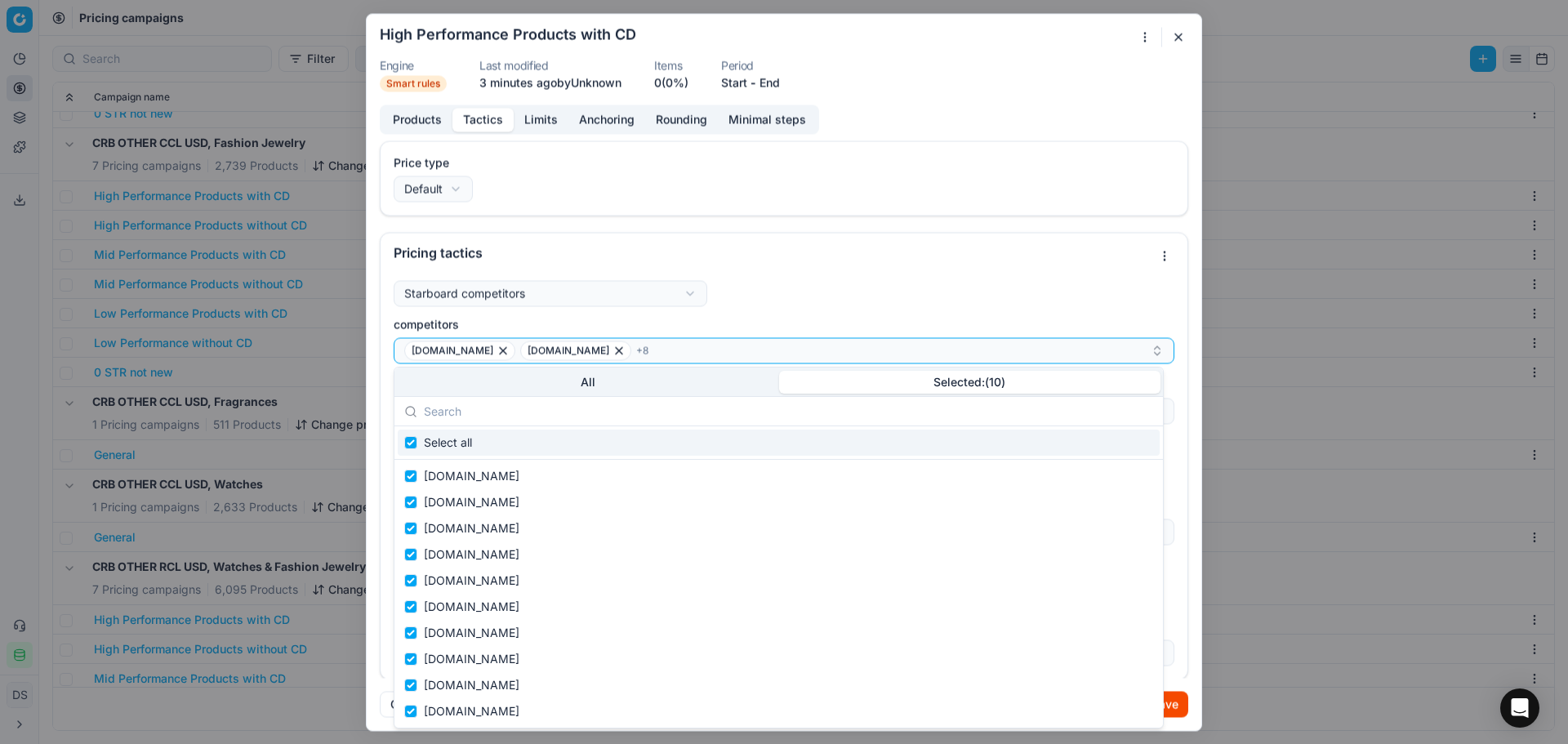
click at [898, 293] on div "Starboard competitors Starboard competitorsUndercut competitors or keep default…" at bounding box center [784, 473] width 781 height 386
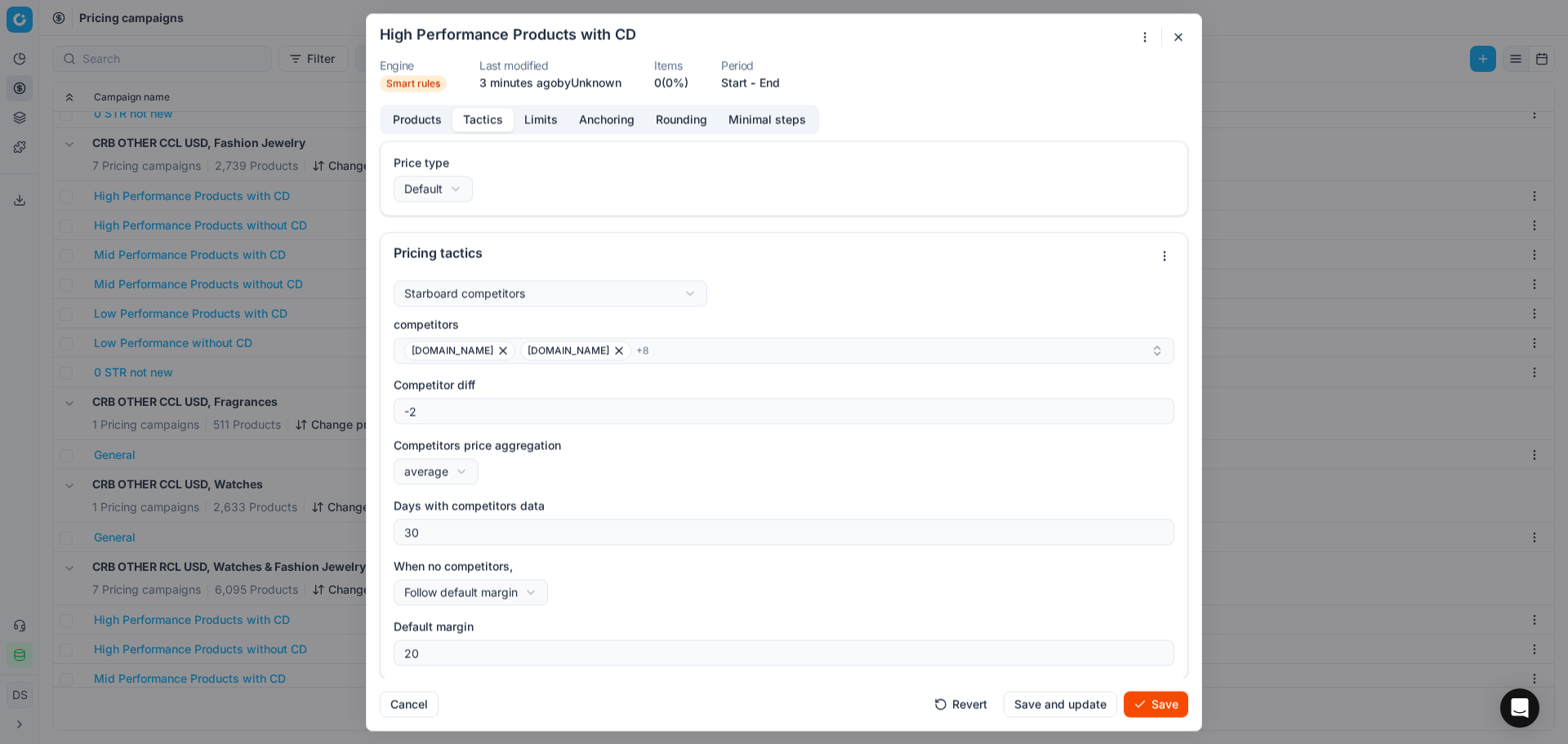
click at [538, 116] on button "Limits" at bounding box center [541, 120] width 55 height 24
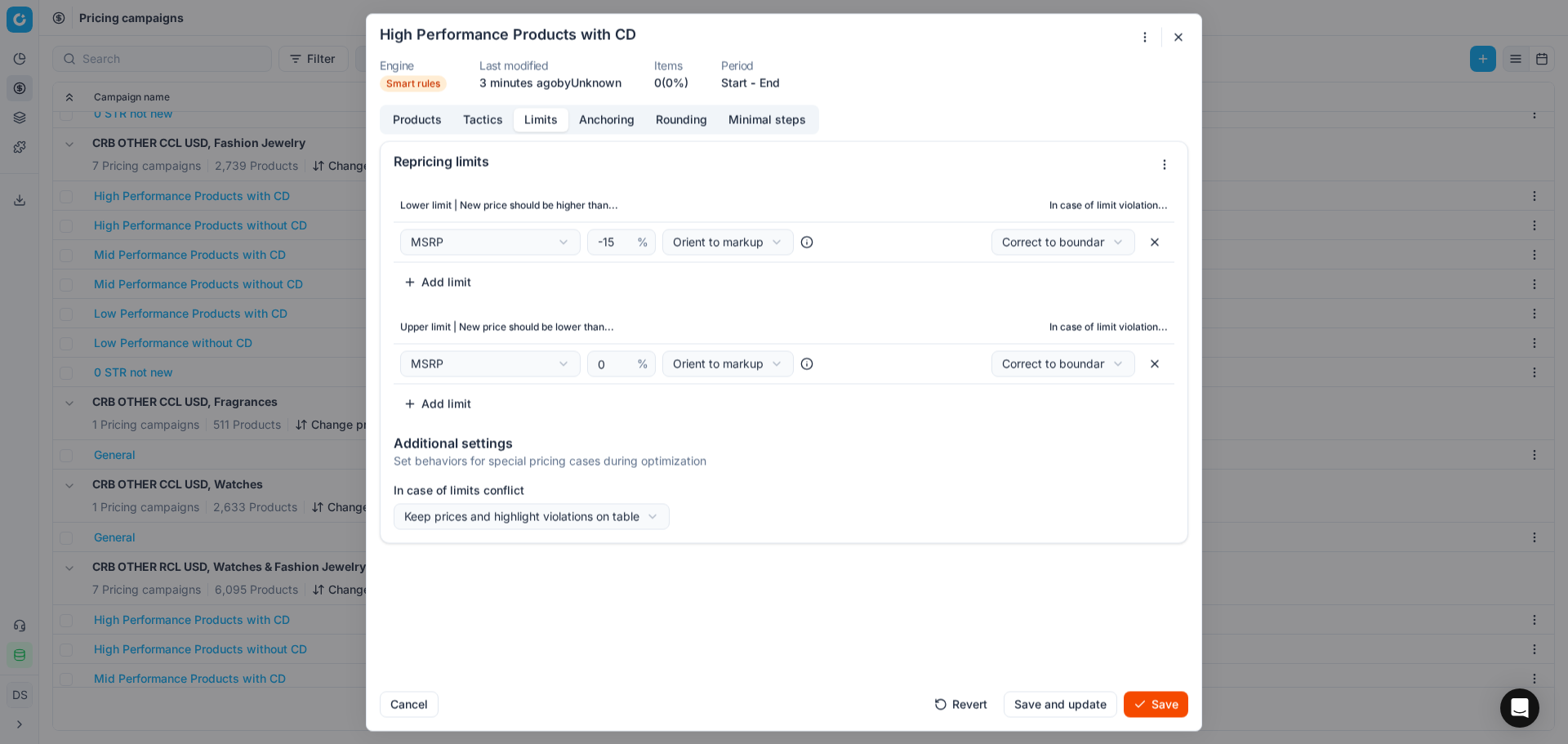
click at [479, 123] on button "Tactics" at bounding box center [483, 120] width 61 height 24
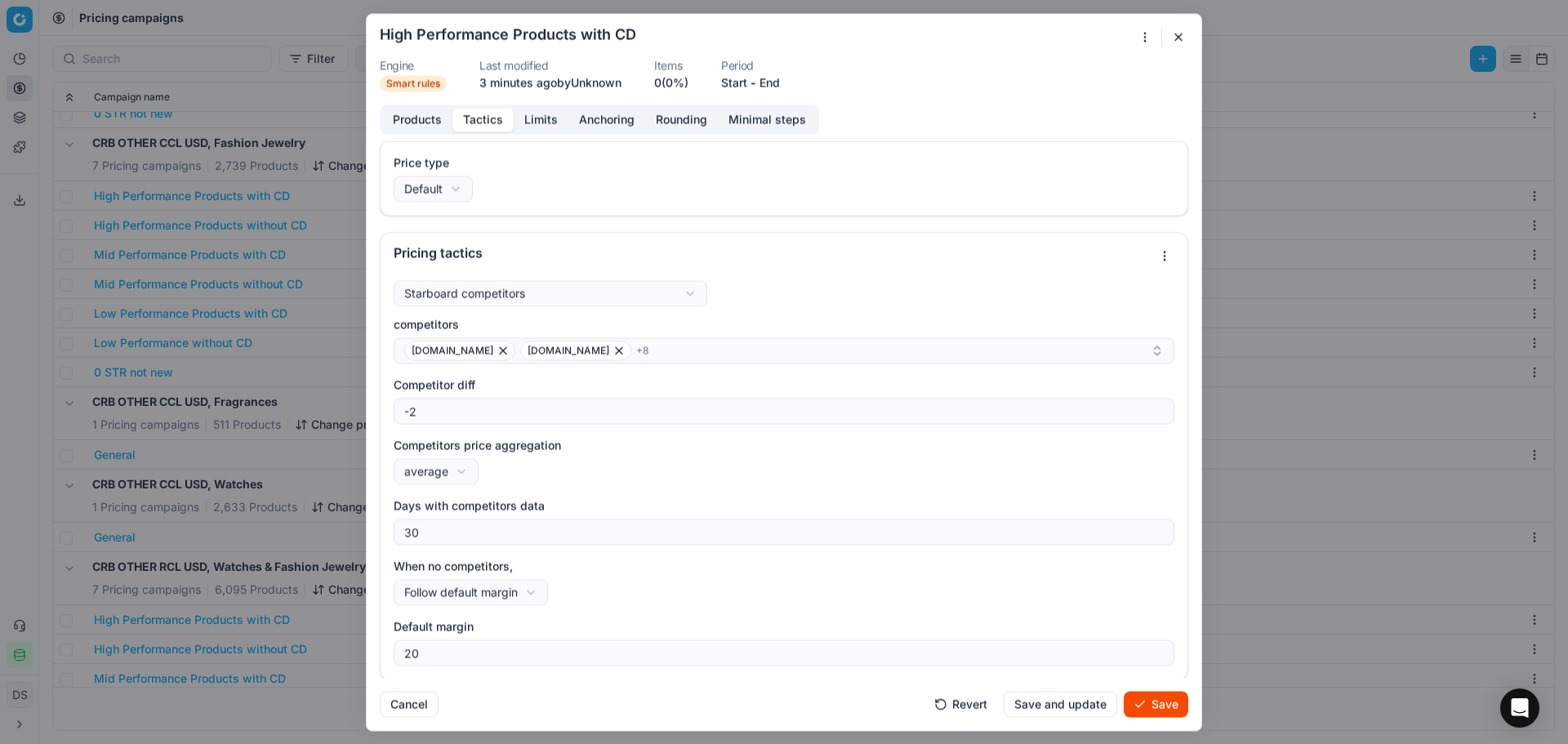
scroll to position [2, 0]
click at [563, 122] on button "Limits" at bounding box center [541, 120] width 55 height 24
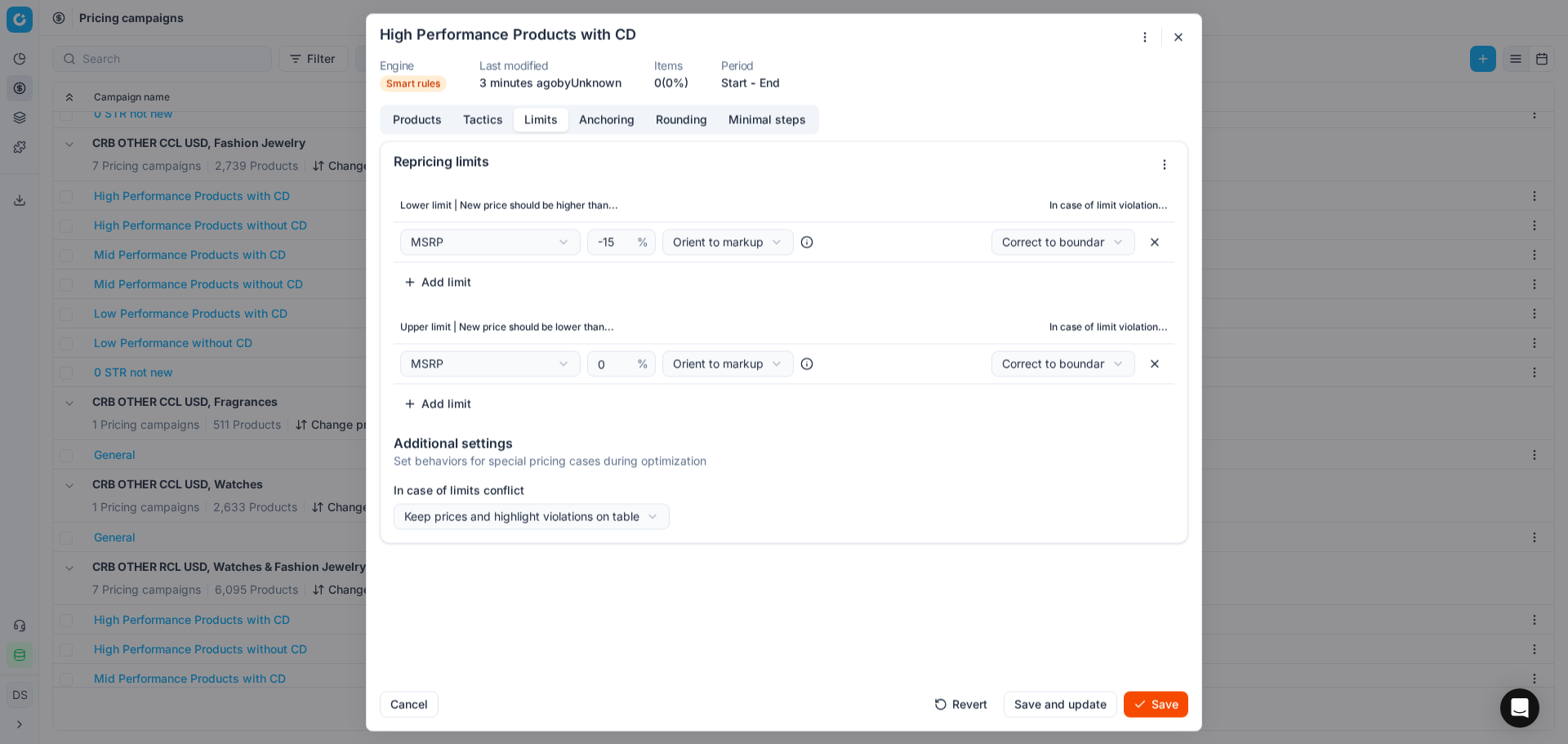
click at [484, 117] on button "Tactics" at bounding box center [483, 120] width 61 height 24
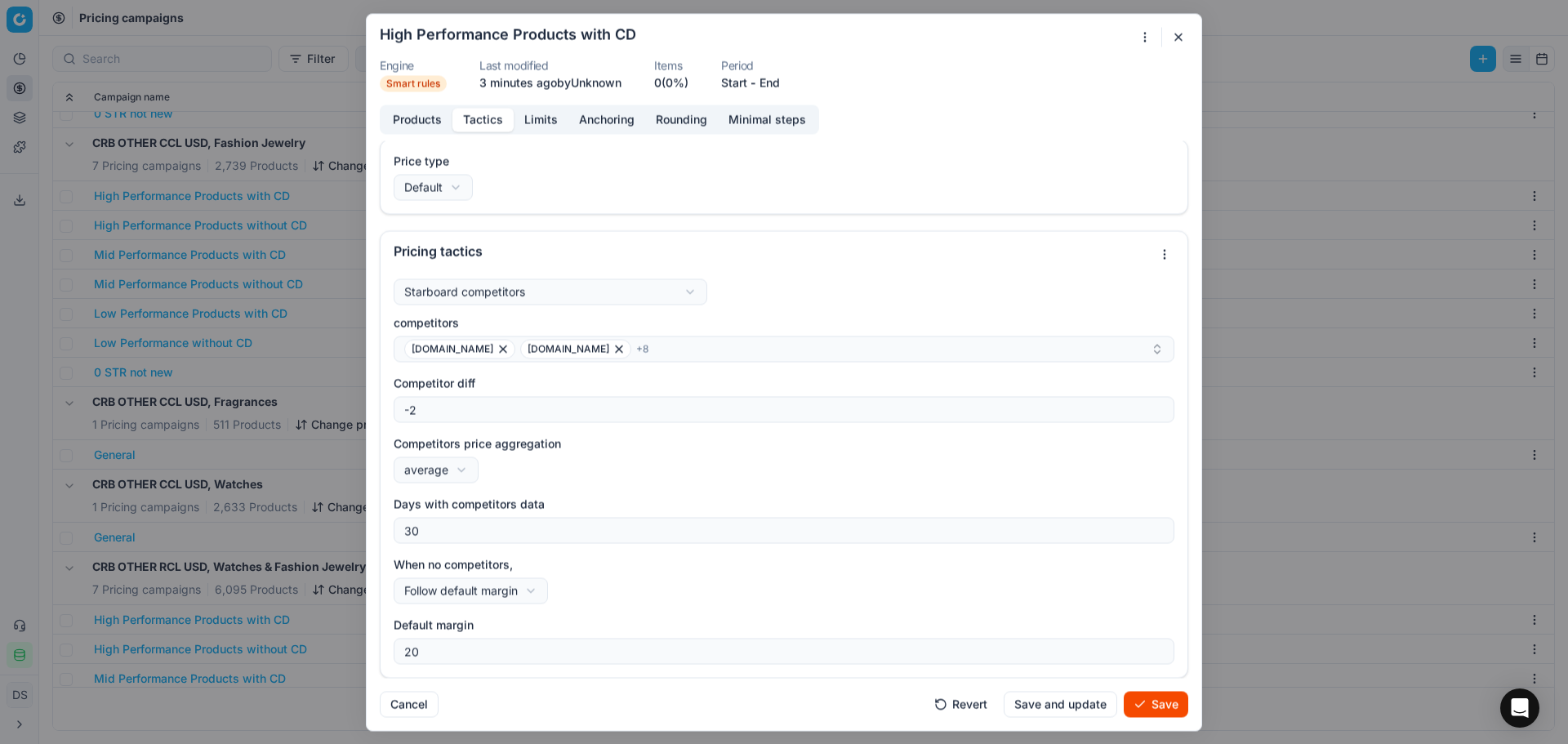
click at [538, 122] on button "Limits" at bounding box center [541, 120] width 55 height 24
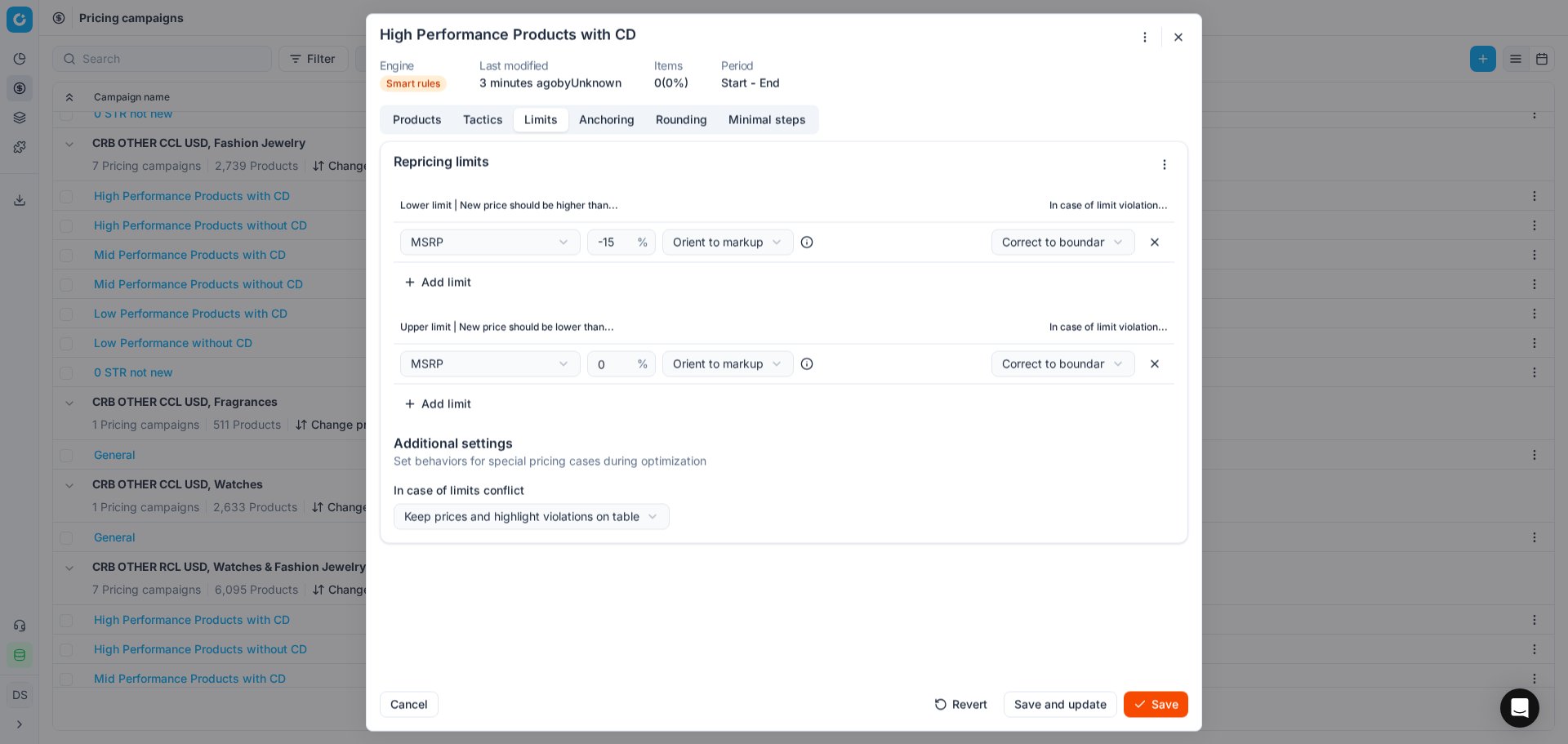
click at [448, 285] on button "Add limit" at bounding box center [437, 281] width 87 height 26
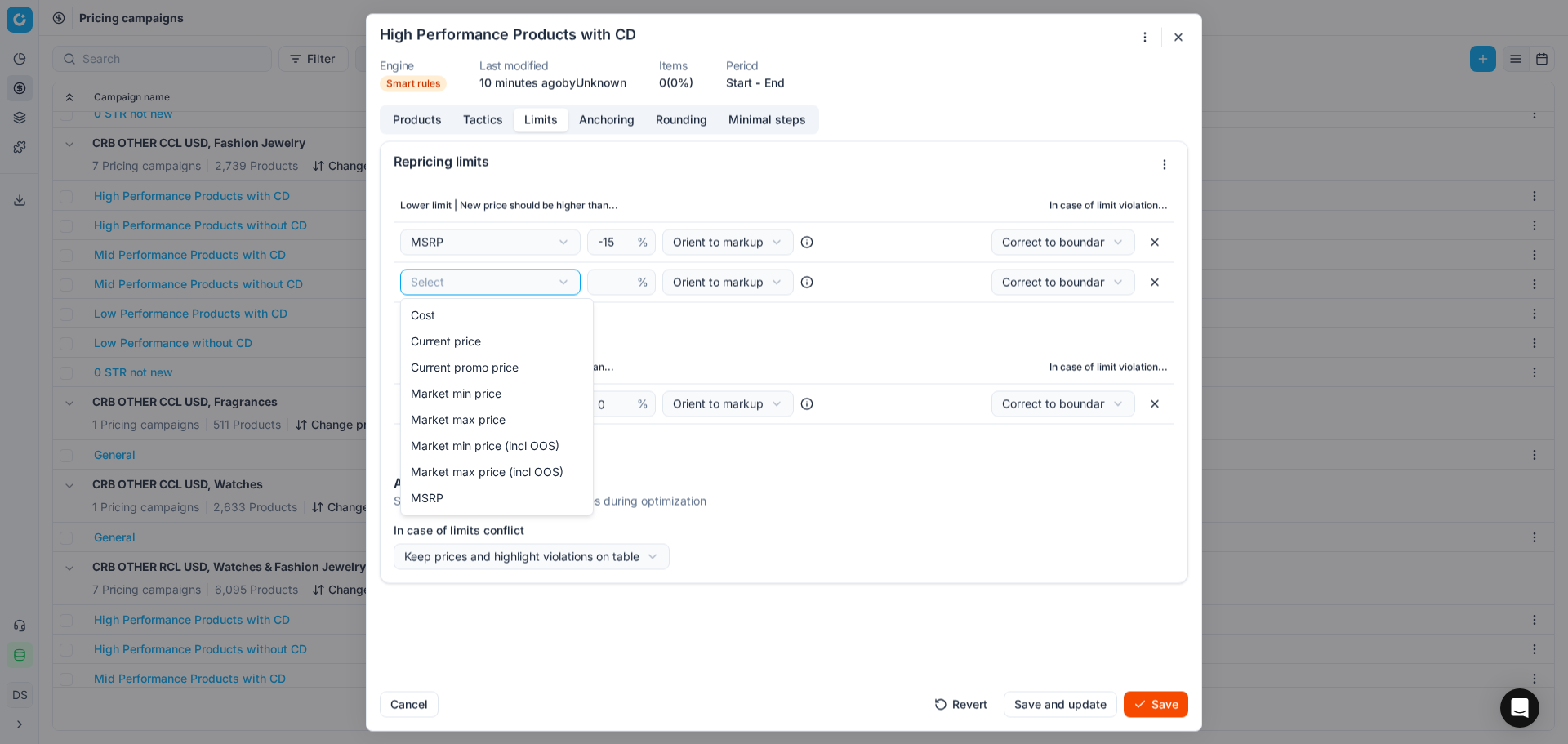
click at [477, 284] on div "We are saving PC settings. Please wait, it should take a few minutes High Perfo…" at bounding box center [784, 372] width 1568 height 744
select select "last_price"
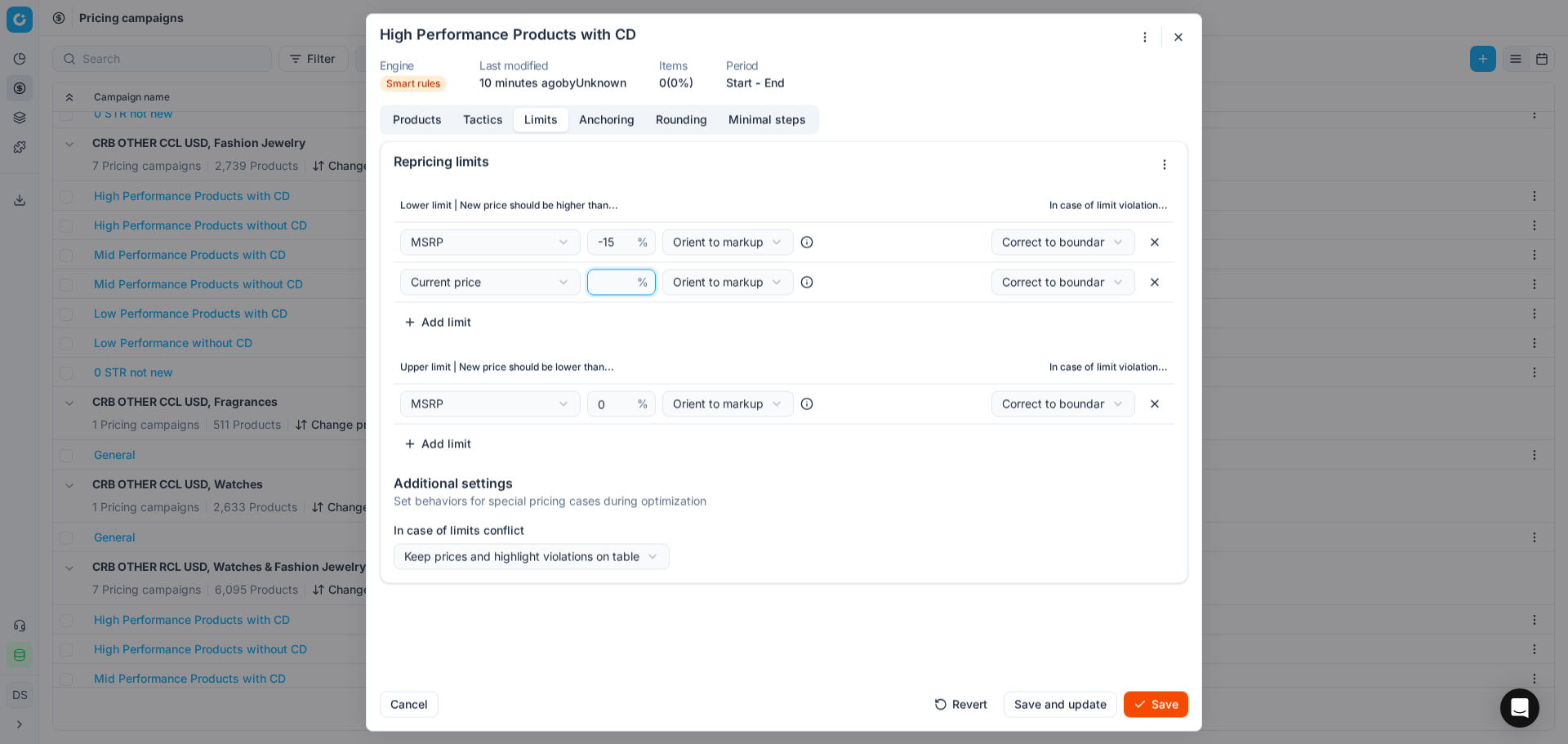
click at [610, 282] on input "number" at bounding box center [615, 281] width 39 height 25
type input "5"
click at [435, 440] on button "Add limit" at bounding box center [437, 443] width 87 height 26
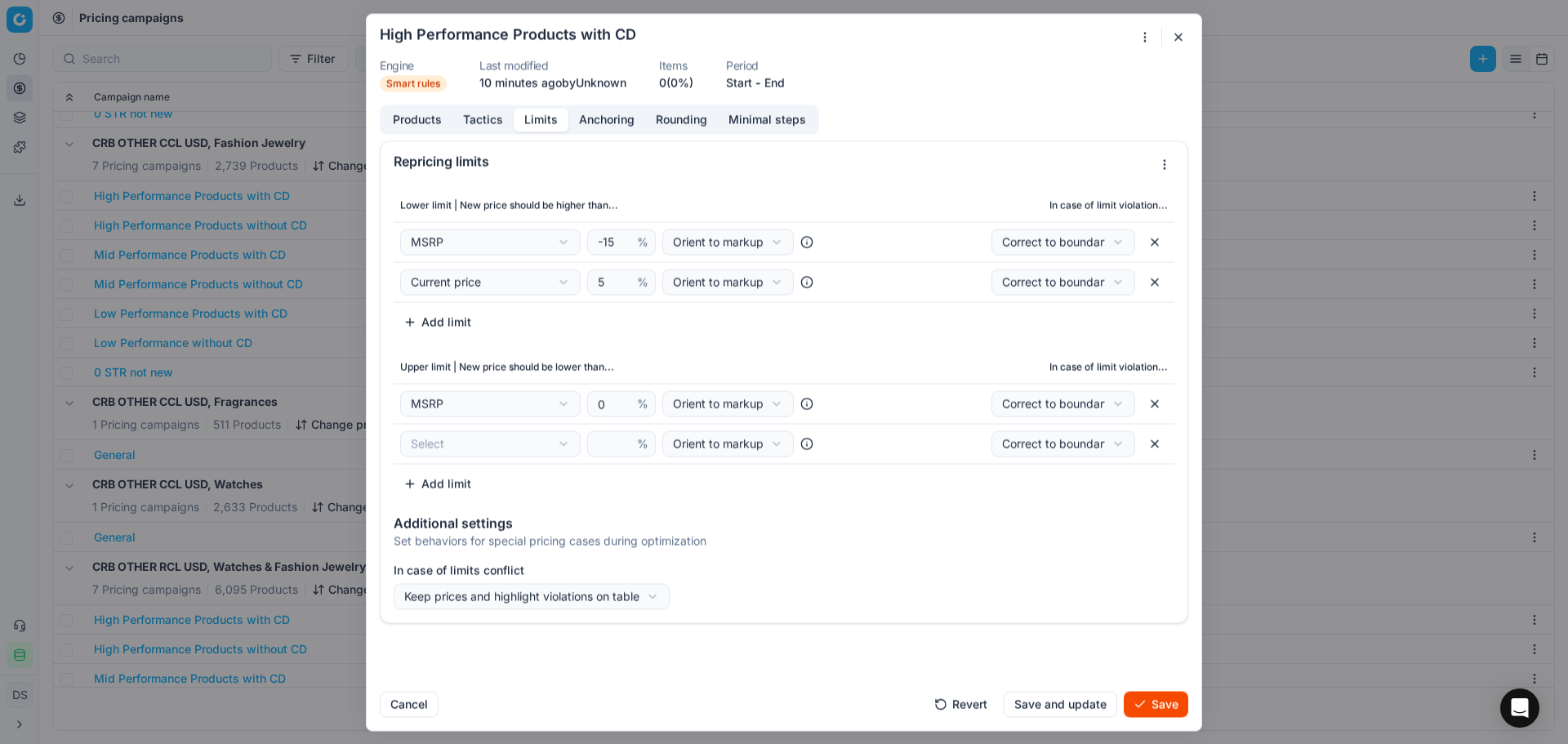
click at [444, 441] on div "We are saving PC settings. Please wait, it should take a few minutes High Perfo…" at bounding box center [784, 372] width 1568 height 744
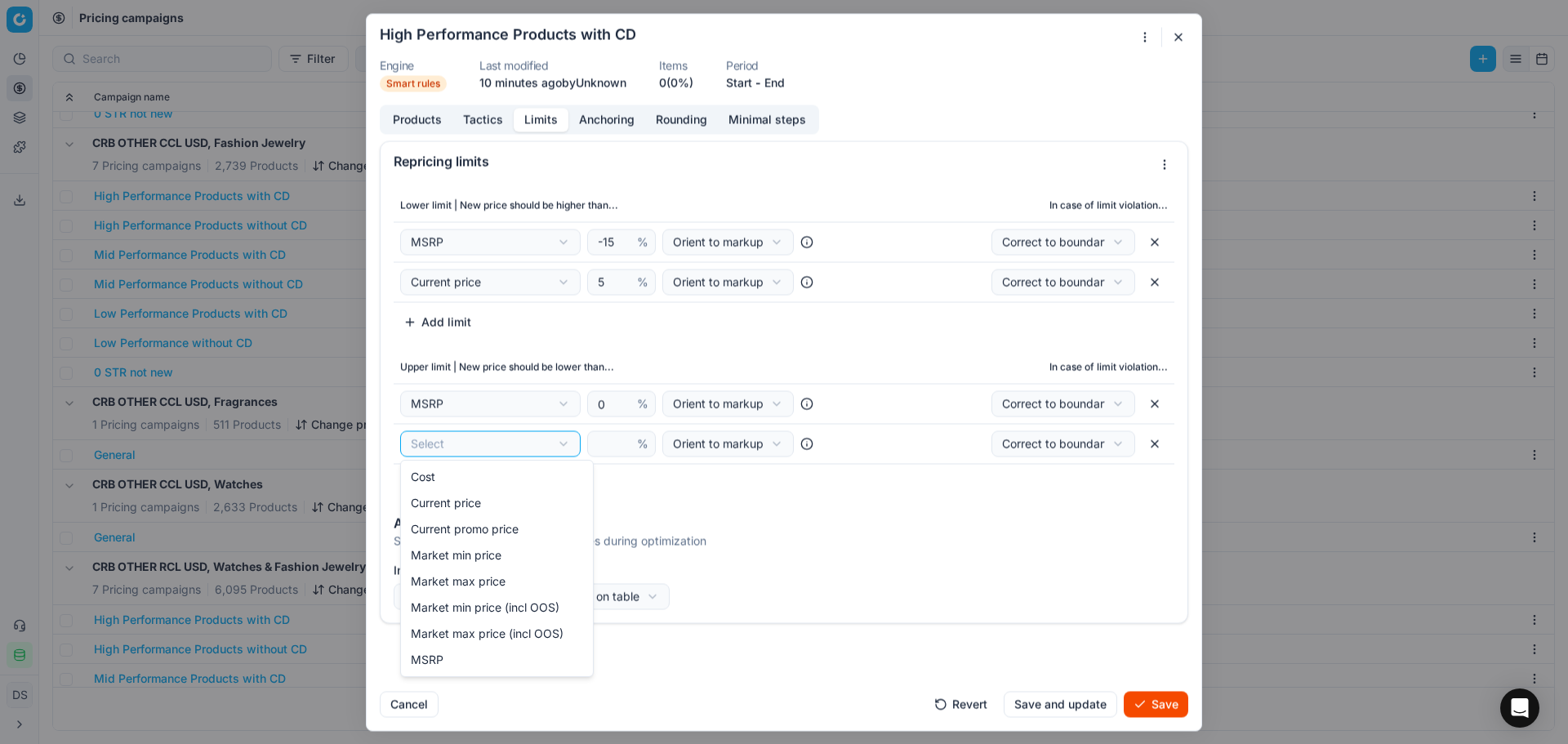
select select "last_price"
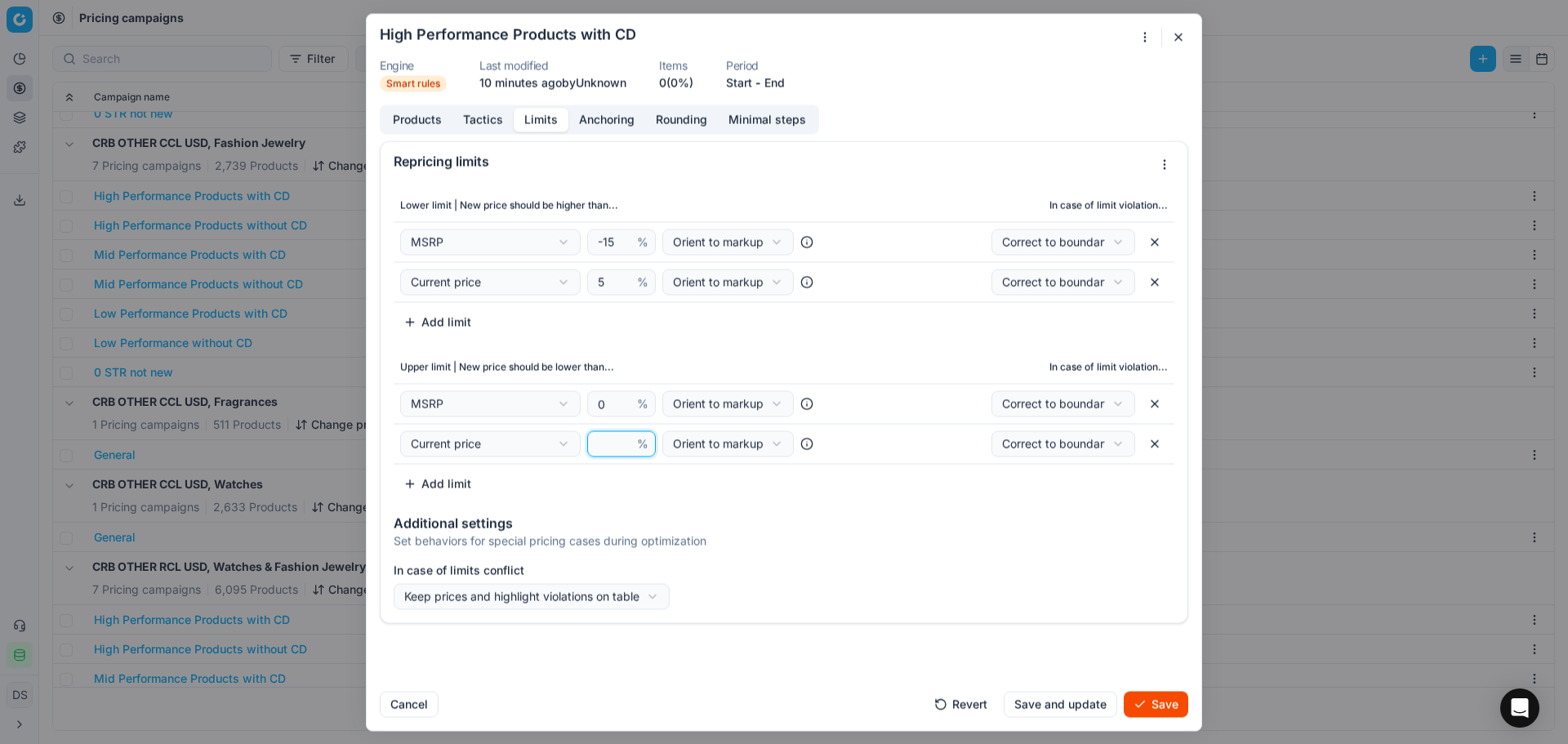
click at [616, 440] on input "number" at bounding box center [615, 443] width 39 height 25
type input "-5"
click at [784, 503] on div "Additional settings Set behaviors for special pricing cases during optimization" at bounding box center [784, 529] width 807 height 52
click at [597, 276] on input "5" at bounding box center [615, 281] width 39 height 25
type input "-5"
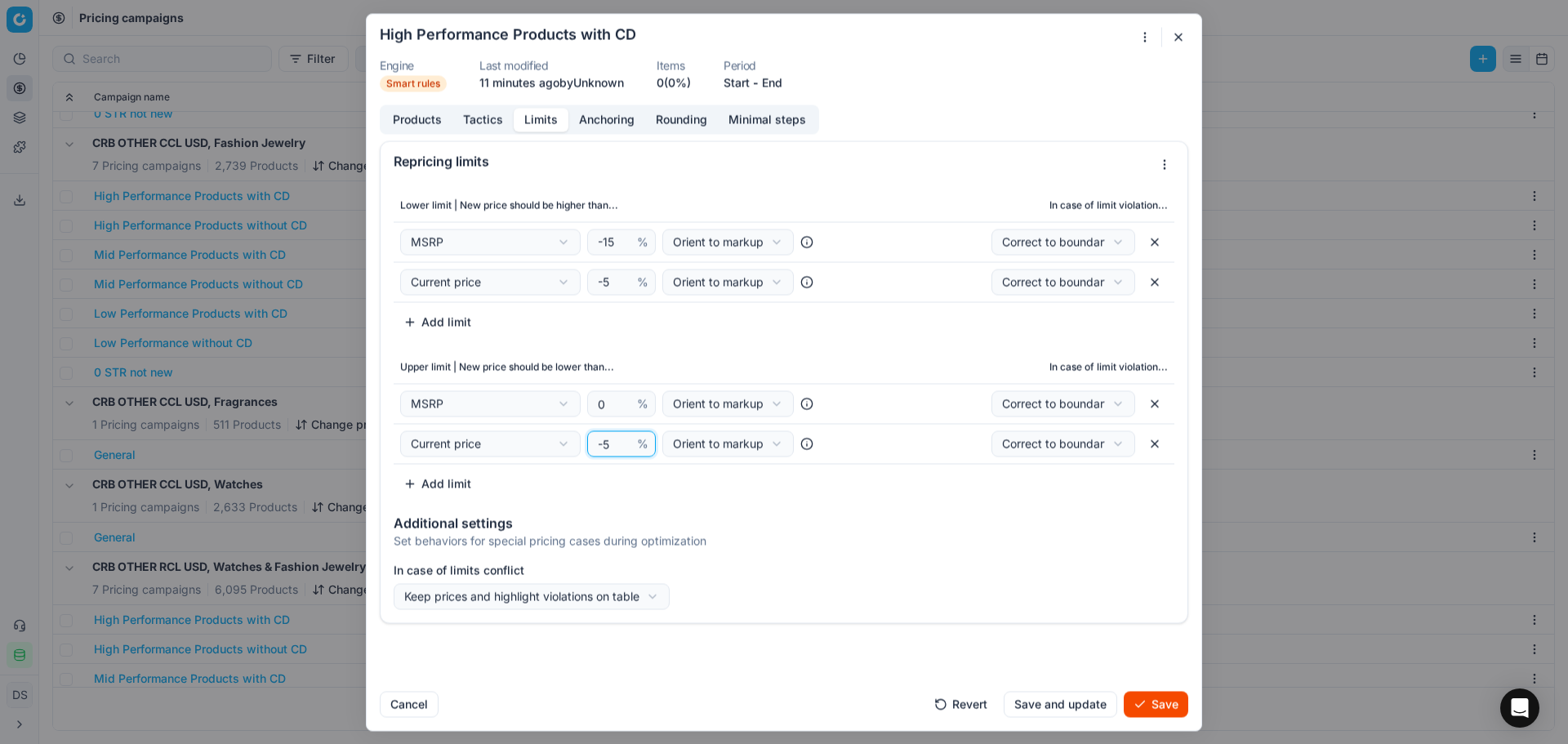
click at [602, 445] on input "-5" at bounding box center [615, 443] width 39 height 25
type input "5"
click at [614, 584] on div "We are saving PC settings. Please wait, it should take a few minutes High Perfo…" at bounding box center [784, 372] width 1568 height 744
click at [1121, 528] on div "We are saving PC settings. Please wait, it should take a few minutes High Perfo…" at bounding box center [784, 372] width 1568 height 744
click at [1160, 288] on button "button" at bounding box center [1155, 281] width 26 height 26
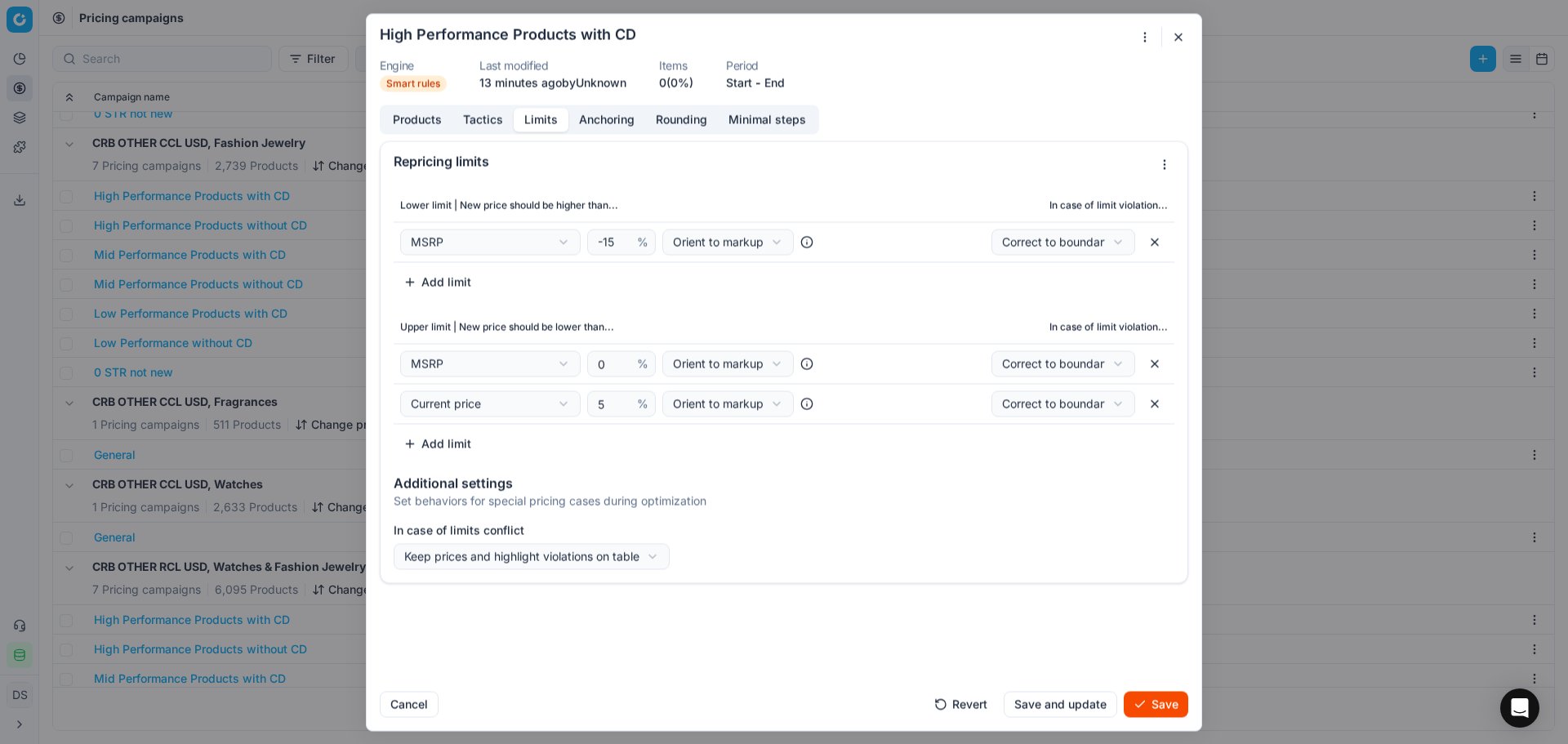
click at [1151, 406] on button "button" at bounding box center [1155, 403] width 26 height 26
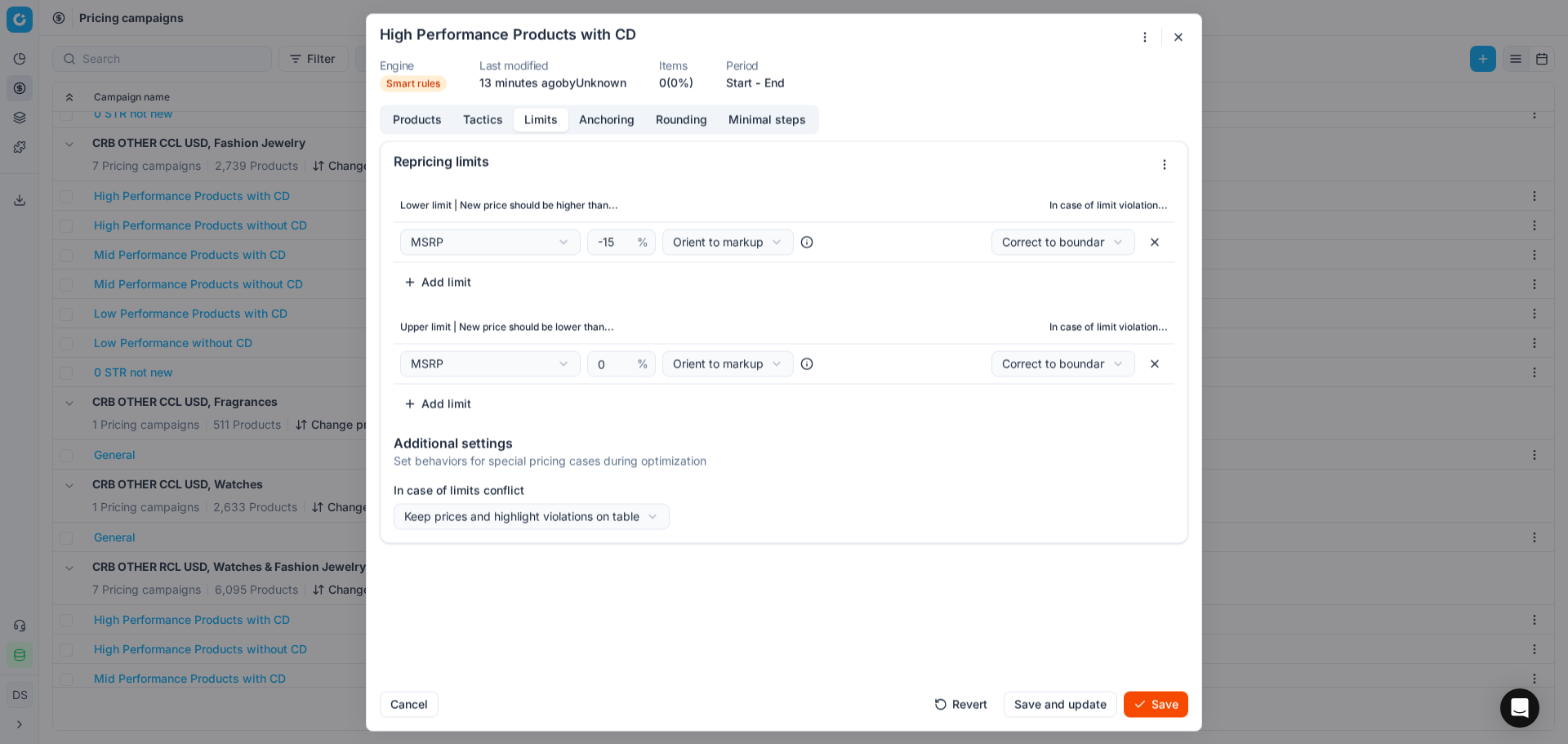
click at [477, 129] on button "Tactics" at bounding box center [483, 120] width 61 height 24
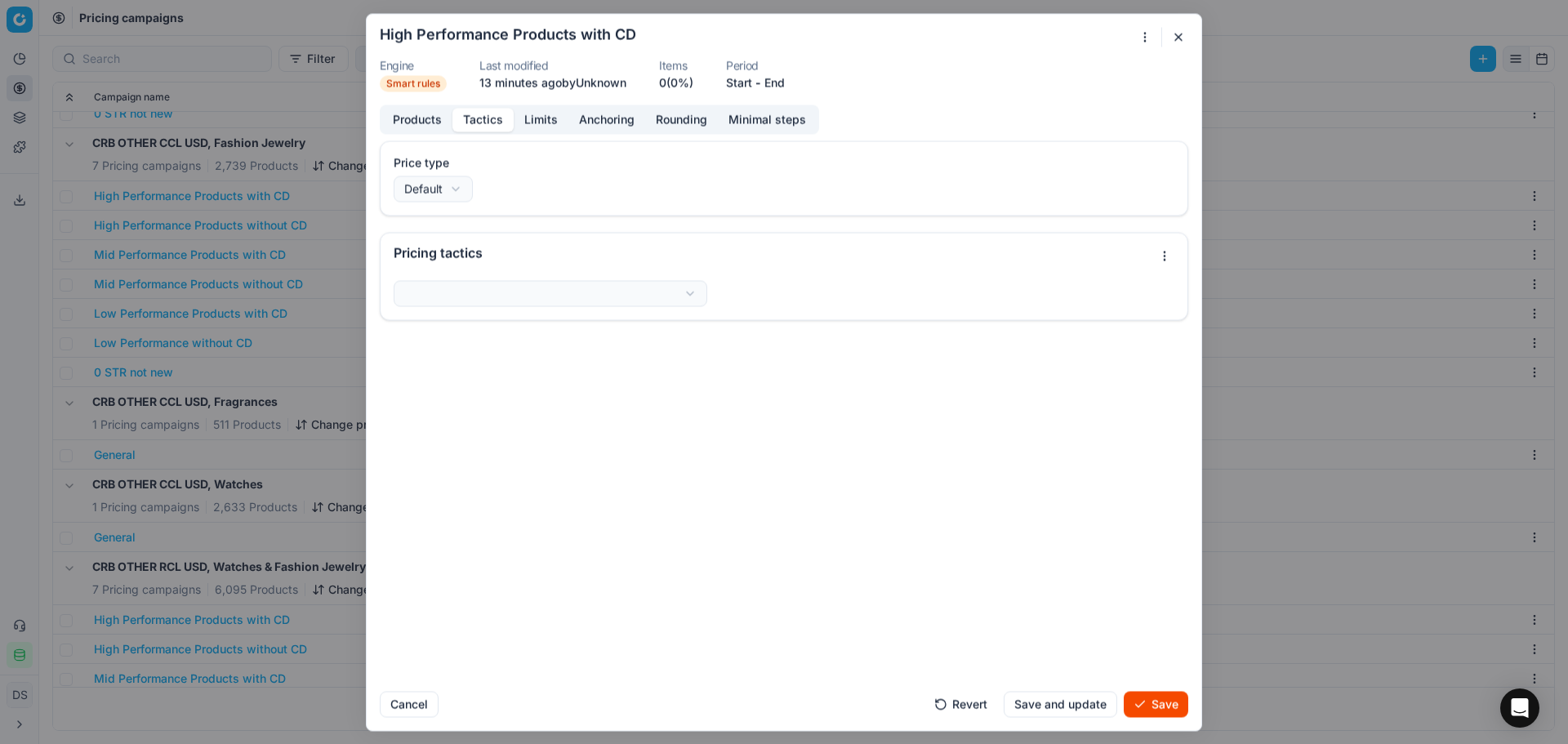
click at [437, 128] on button "Products" at bounding box center [418, 120] width 70 height 24
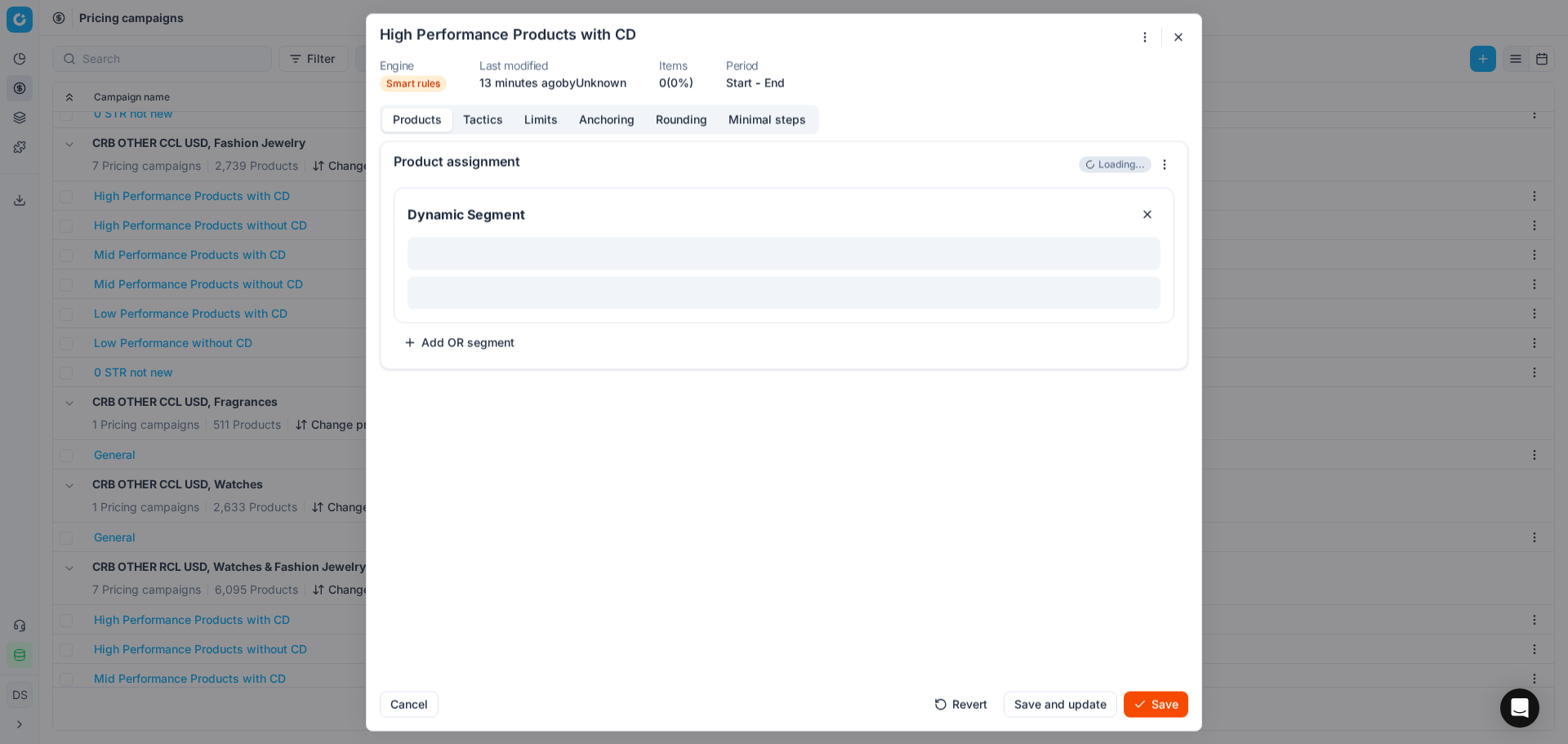
click at [535, 124] on button "Limits" at bounding box center [541, 120] width 55 height 24
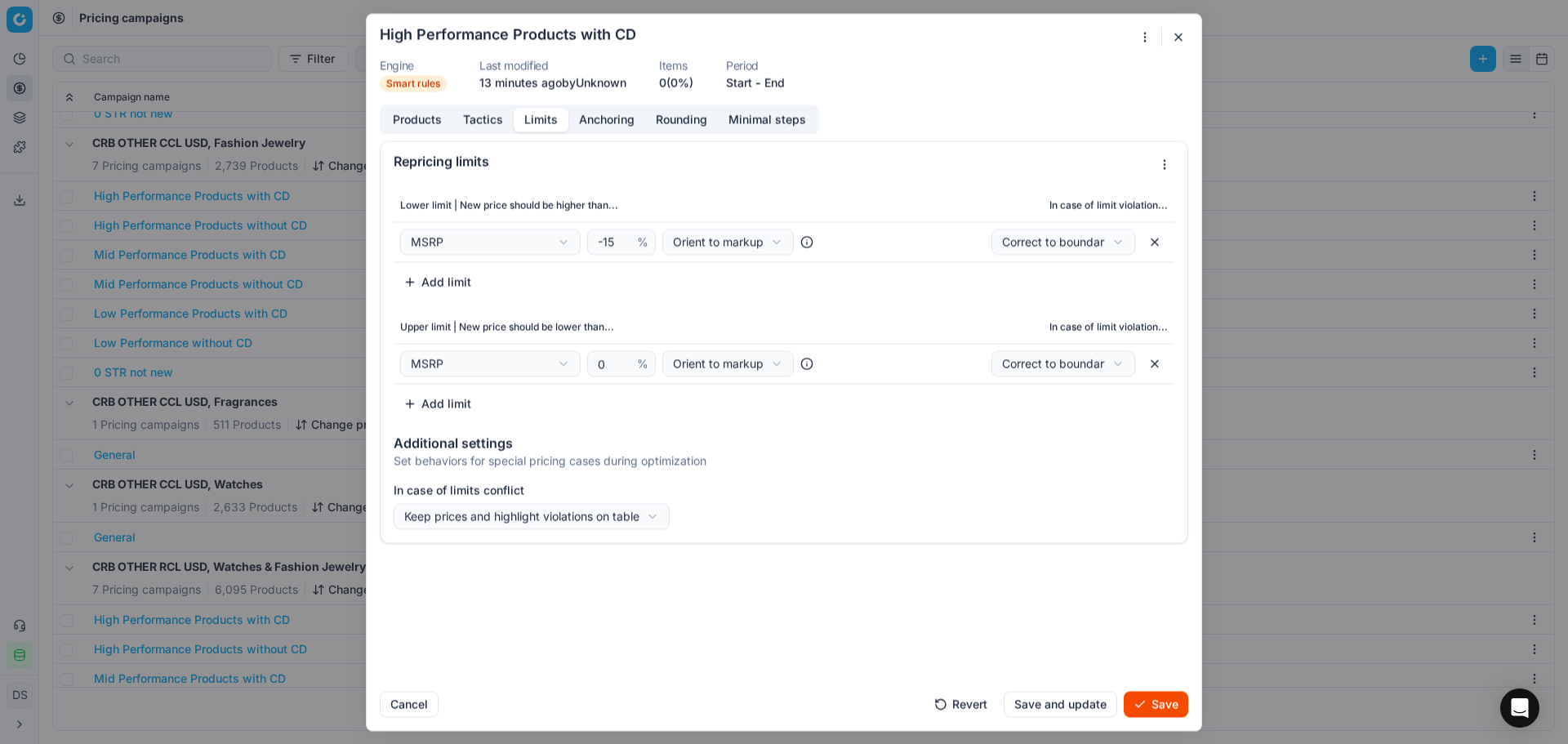
click at [1090, 255] on td "Correct to boundary Correct to boundary Just highlight" at bounding box center [1012, 241] width 325 height 40
click at [1102, 246] on div "We are saving PC settings. Please wait, it should take a few minutes High Perfo…" at bounding box center [784, 372] width 1568 height 744
select select "notify"
click at [1065, 369] on div "We are saving PC settings. Please wait, it should take a few minutes High Perfo…" at bounding box center [784, 372] width 1568 height 744
click at [1054, 438] on div "Correct to boundary Just highlight" at bounding box center [1066, 410] width 147 height 59
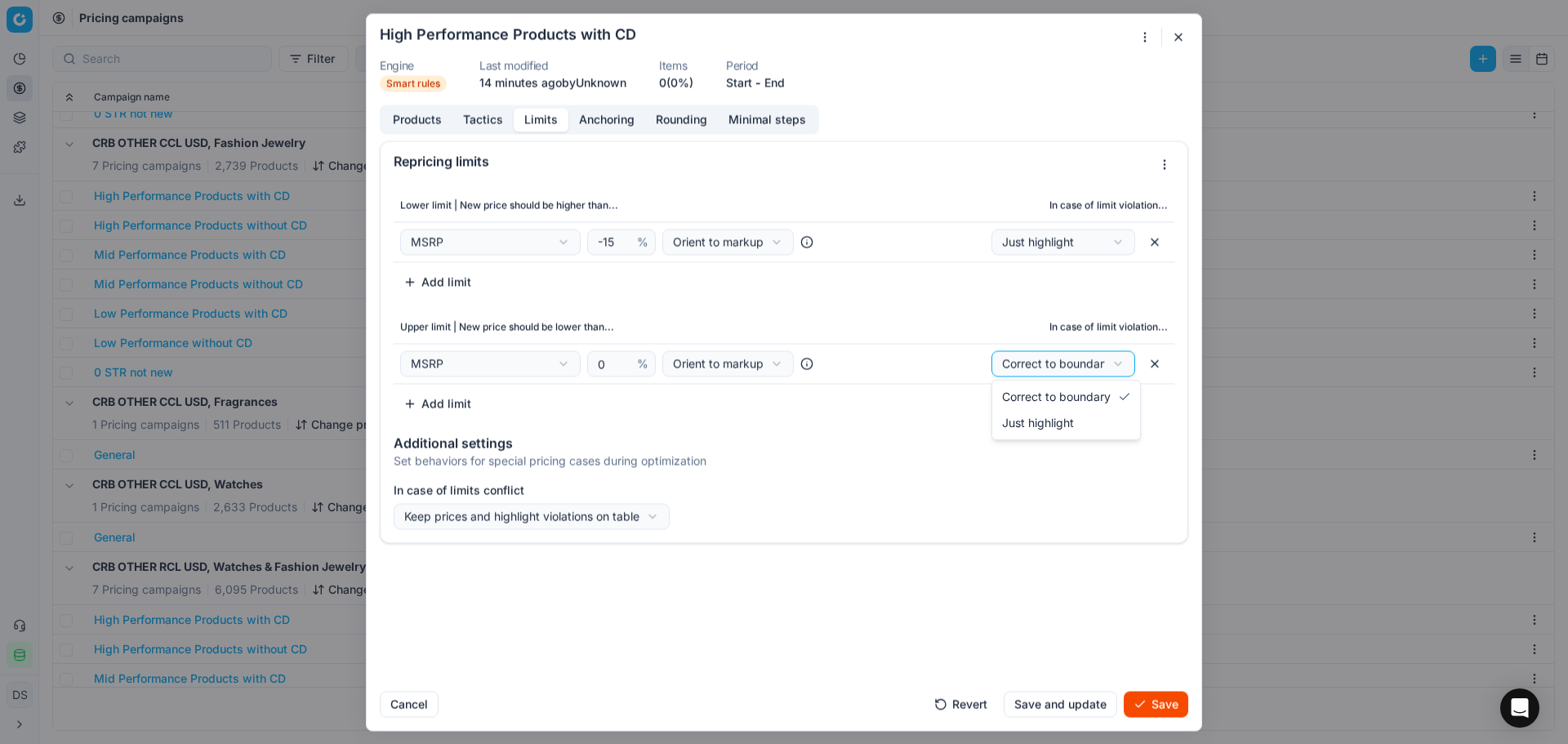
select select "notify"
click at [1180, 29] on button "button" at bounding box center [1179, 36] width 20 height 20
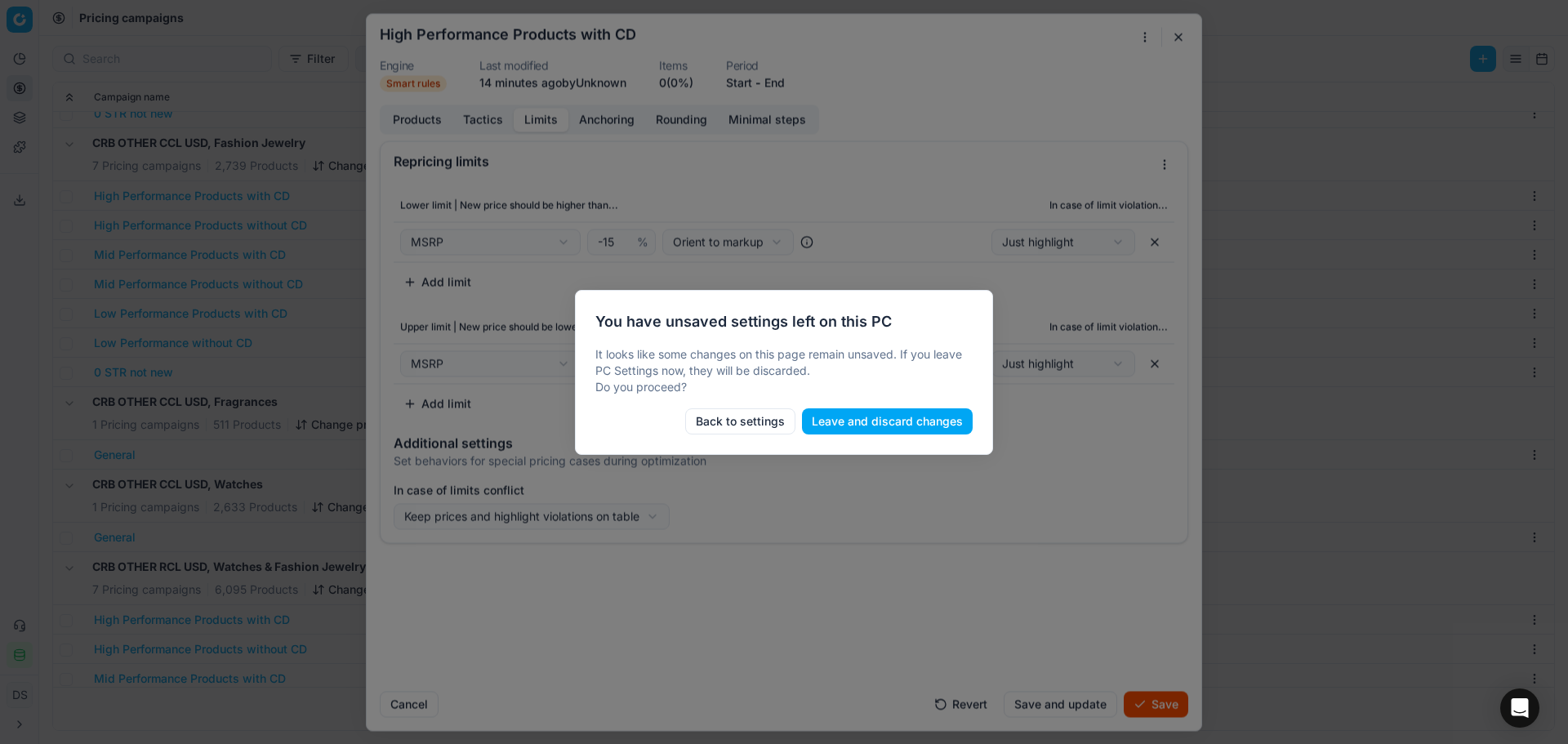
click at [868, 428] on button "Leave and discard changes" at bounding box center [887, 421] width 171 height 26
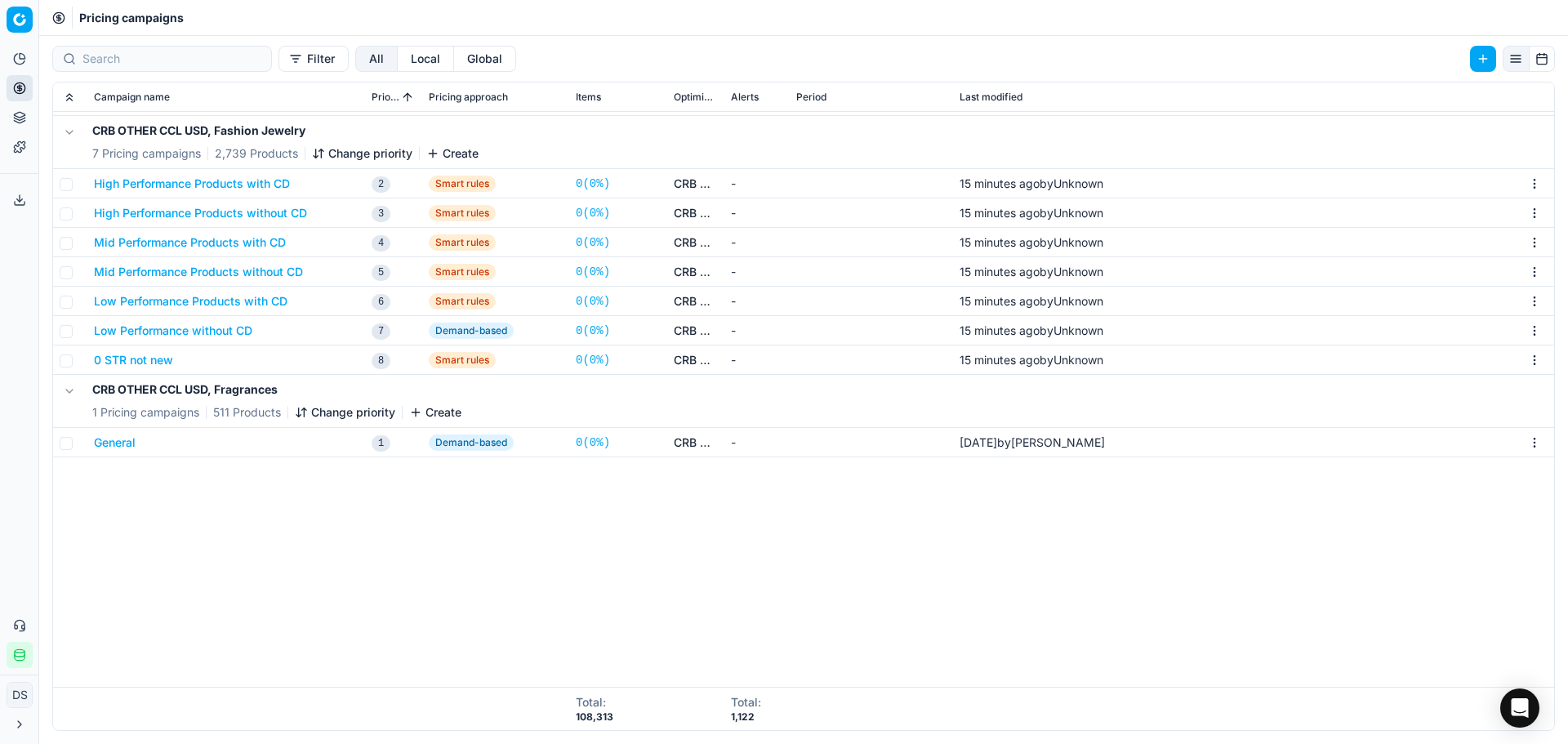
scroll to position [1470, 0]
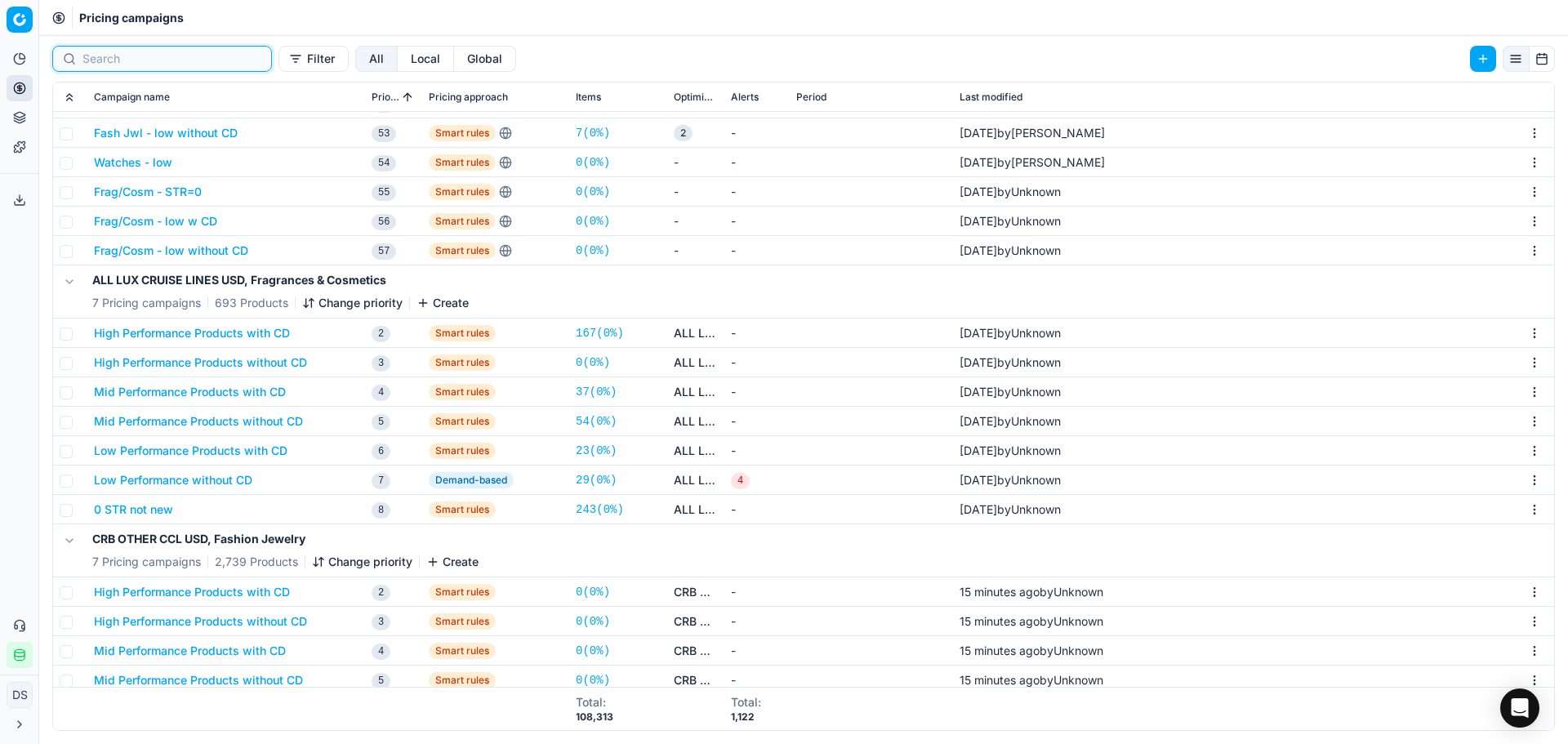
click at [117, 60] on input at bounding box center [171, 58] width 179 height 16
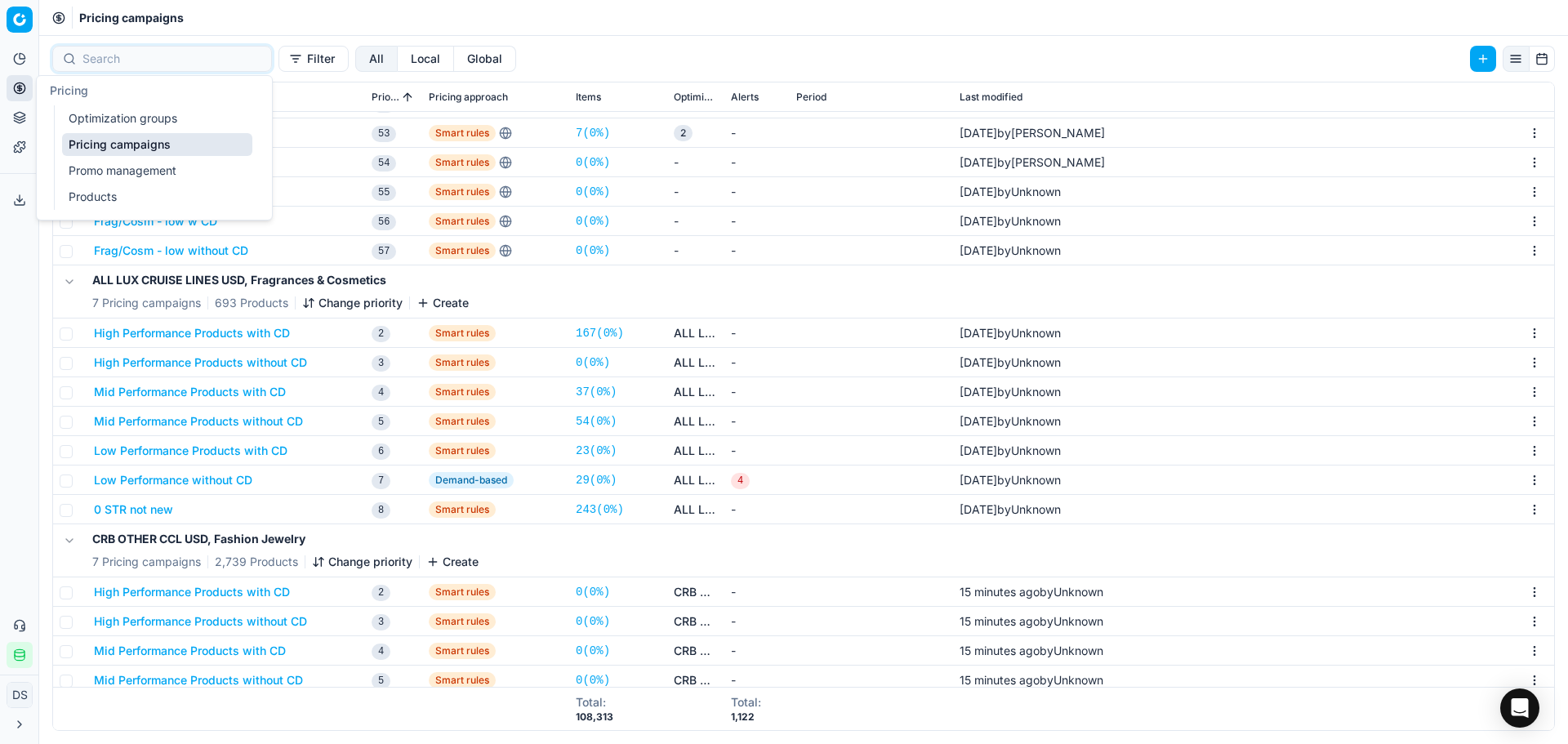
click at [21, 96] on button "Pricing" at bounding box center [20, 88] width 26 height 26
click at [123, 117] on link "Optimization groups" at bounding box center [157, 118] width 190 height 23
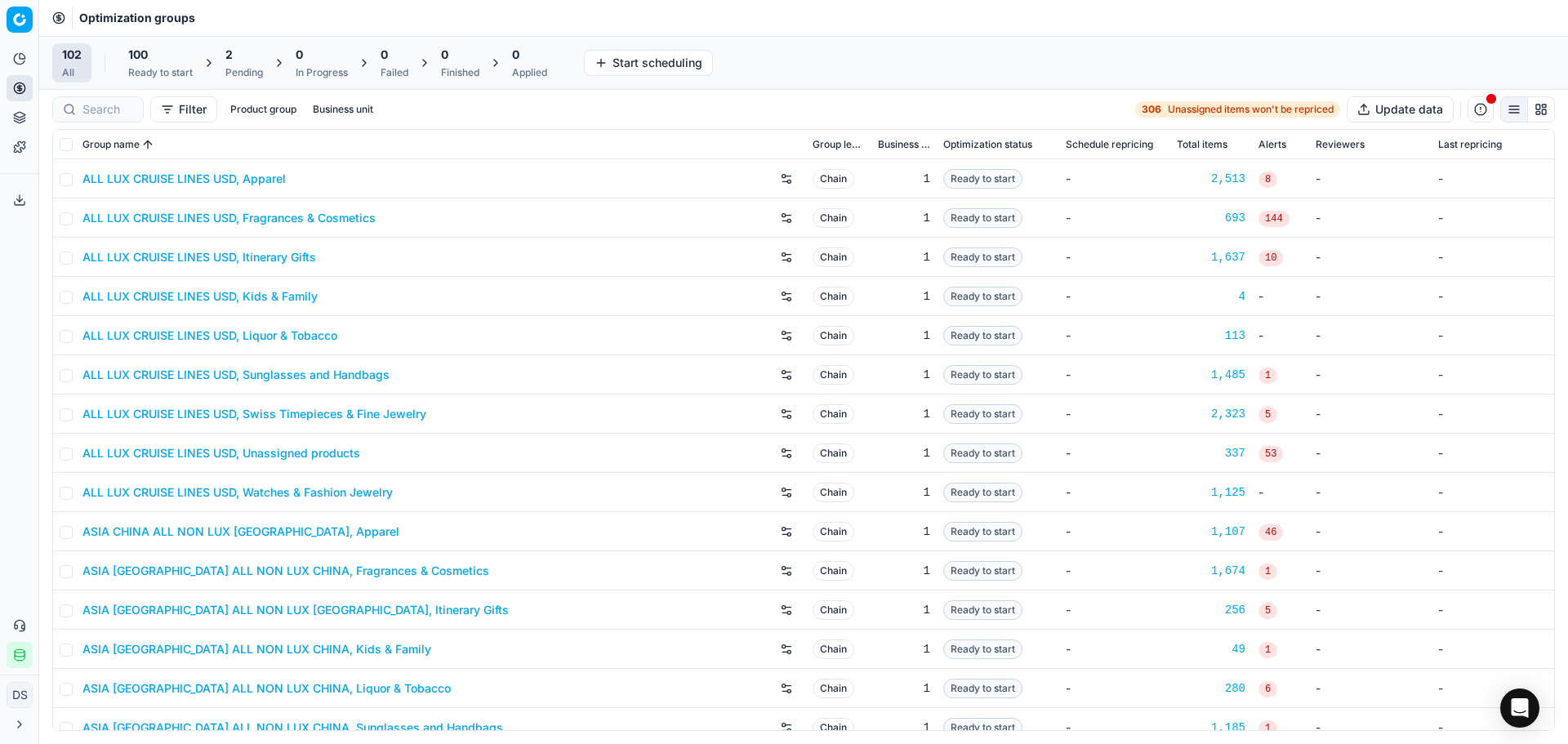
click at [251, 70] on div "Pending" at bounding box center [244, 72] width 38 height 13
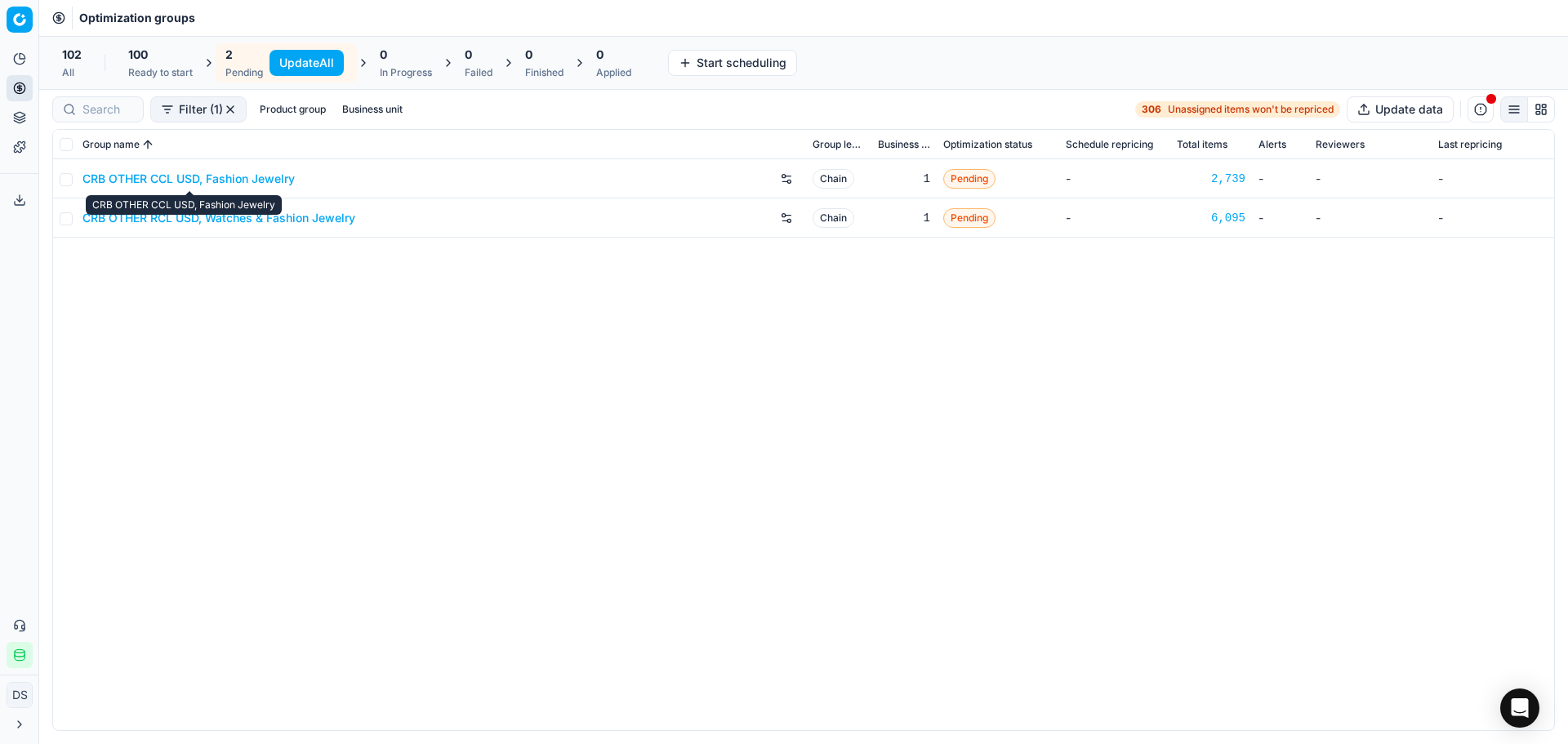
click at [192, 185] on link "CRB OTHER CCL USD, Fashion Jewelry" at bounding box center [189, 178] width 213 height 16
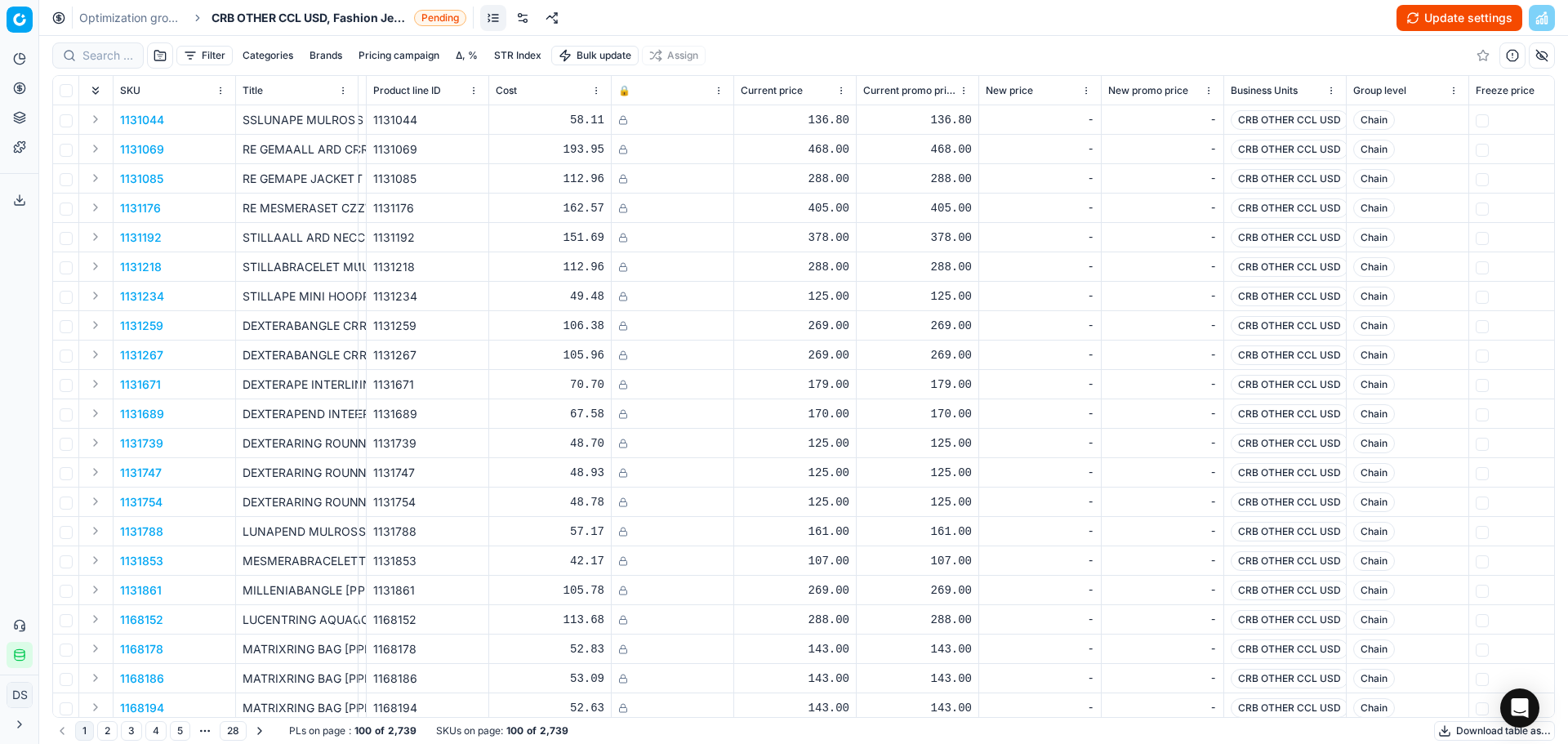
scroll to position [0, 121]
click at [323, 51] on button "Brands" at bounding box center [326, 55] width 45 height 20
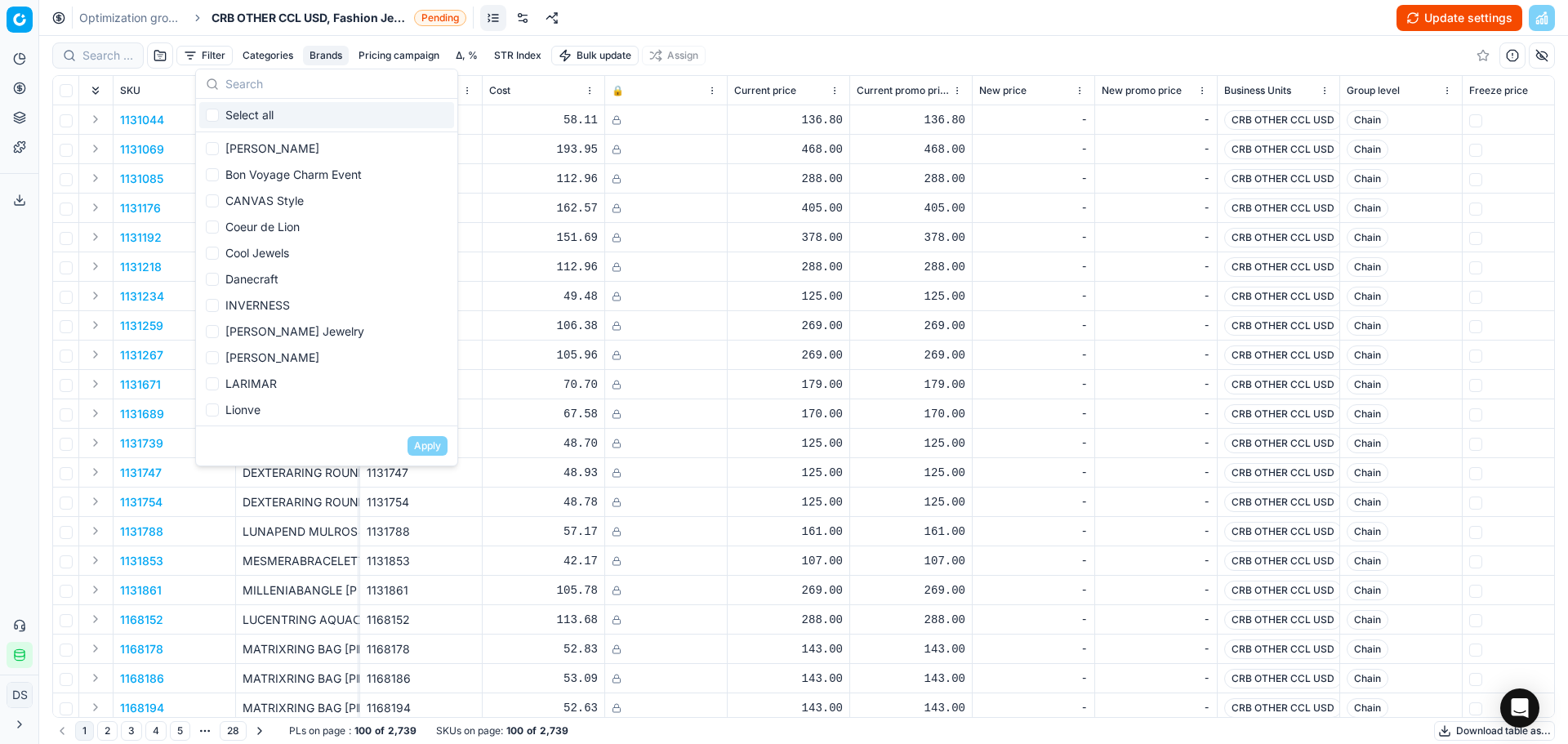
click at [285, 61] on button "Categories" at bounding box center [267, 55] width 63 height 20
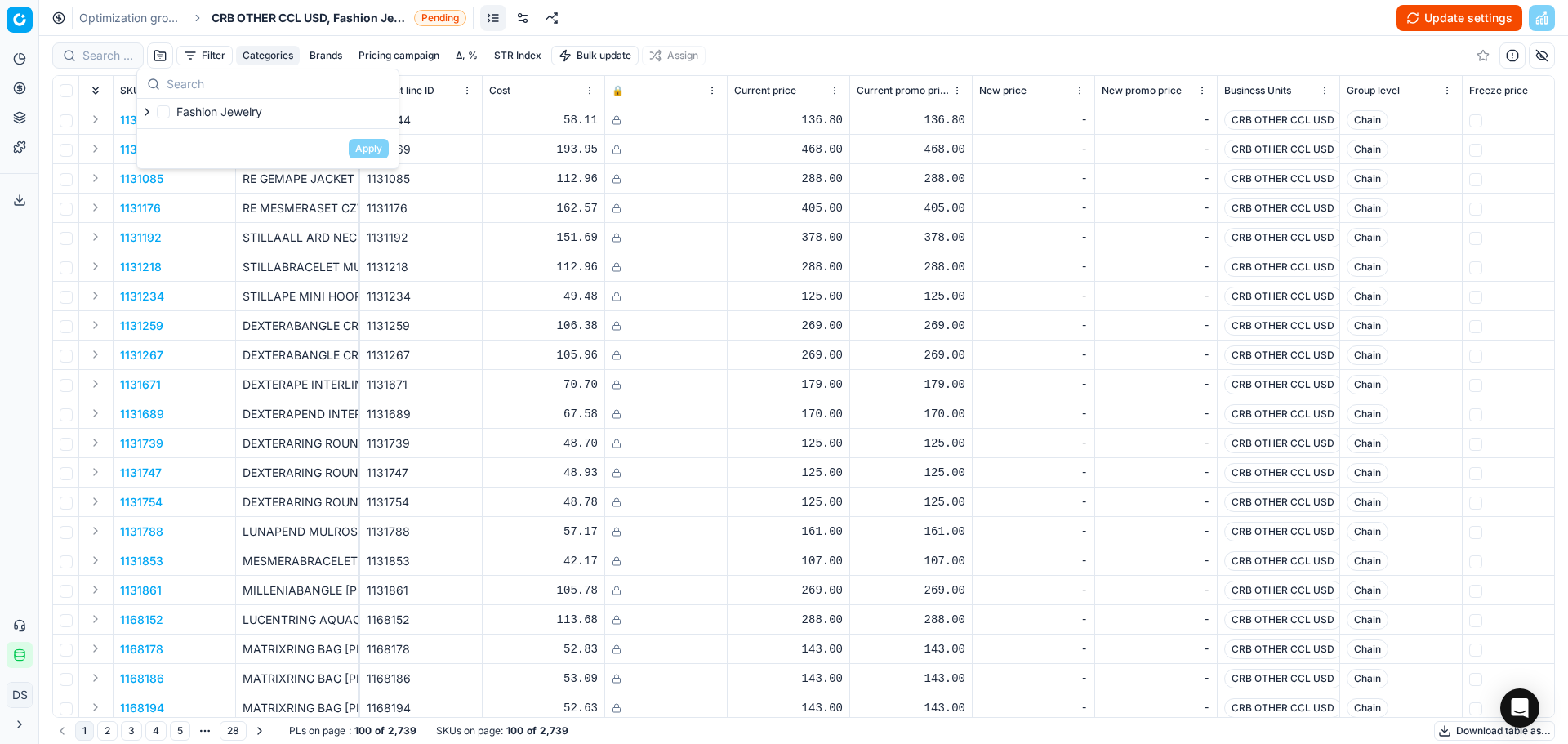
click at [663, 13] on div "Optimization groups CRB OTHER CCL USD, Fashion Jewelry Pending Update settings" at bounding box center [804, 18] width 1529 height 36
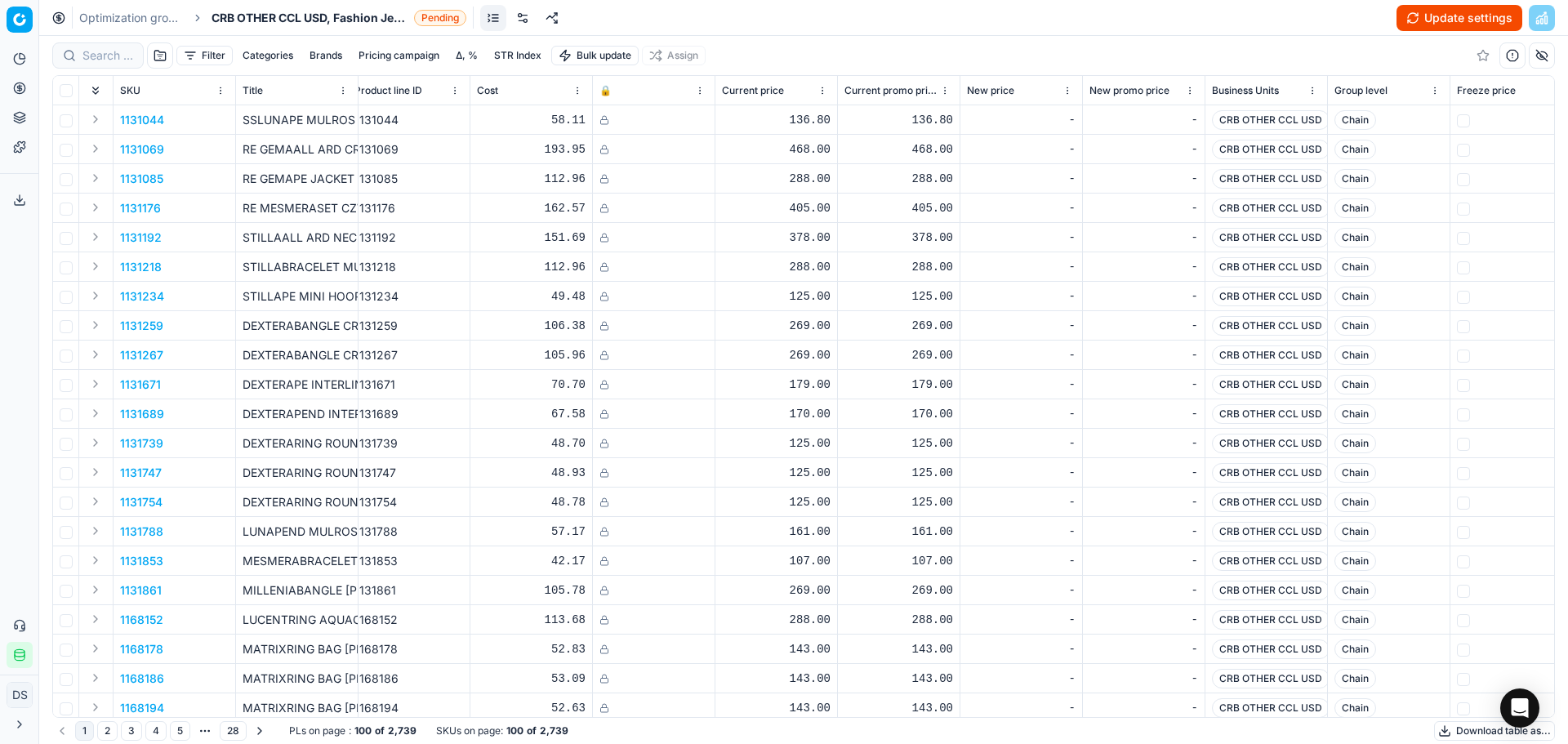
scroll to position [0, 0]
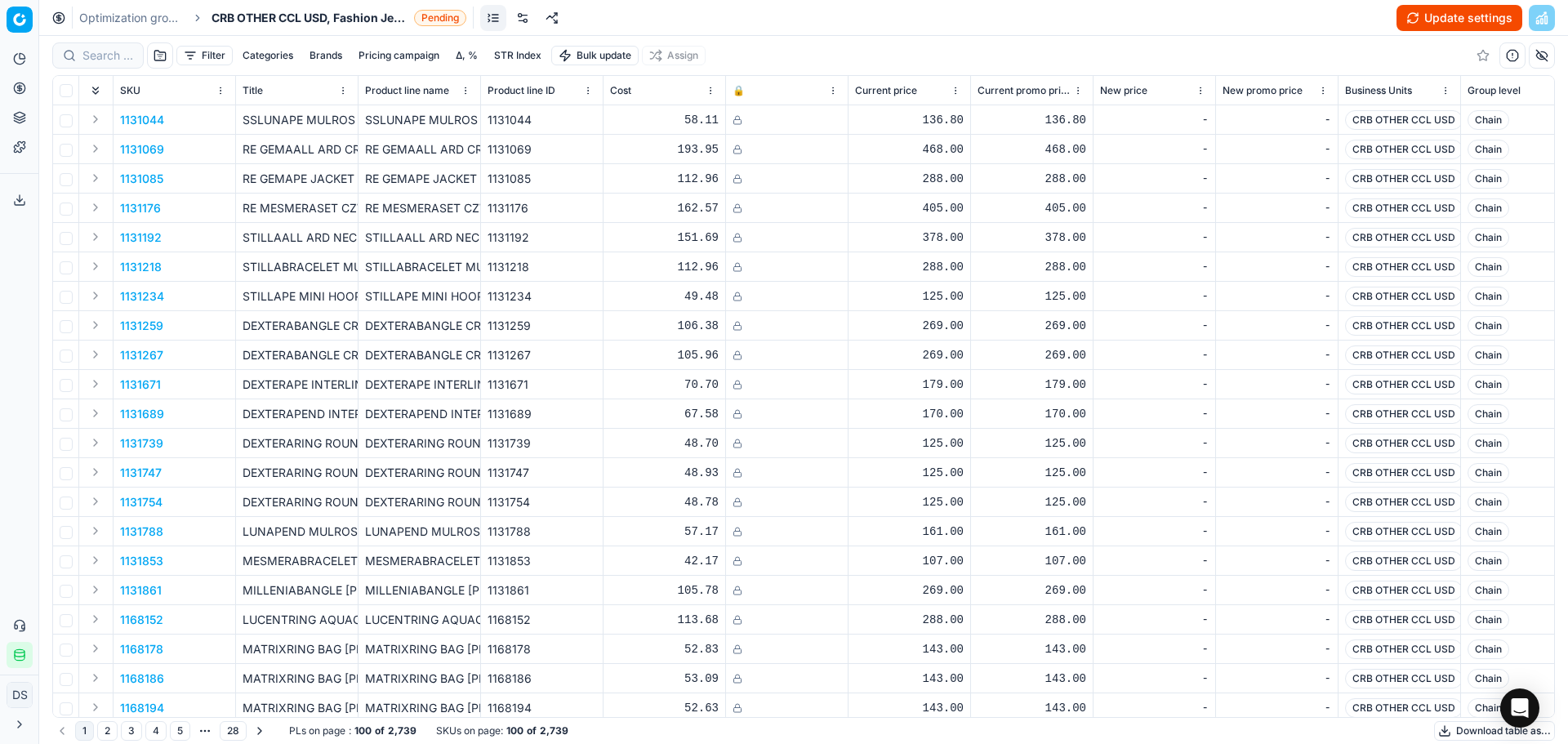
click at [791, 56] on div "Filter Categories Brands Pricing campaign Δ, % STR Index Bulk update Assign" at bounding box center [803, 56] width 1503 height 39
